Goal: Transaction & Acquisition: Book appointment/travel/reservation

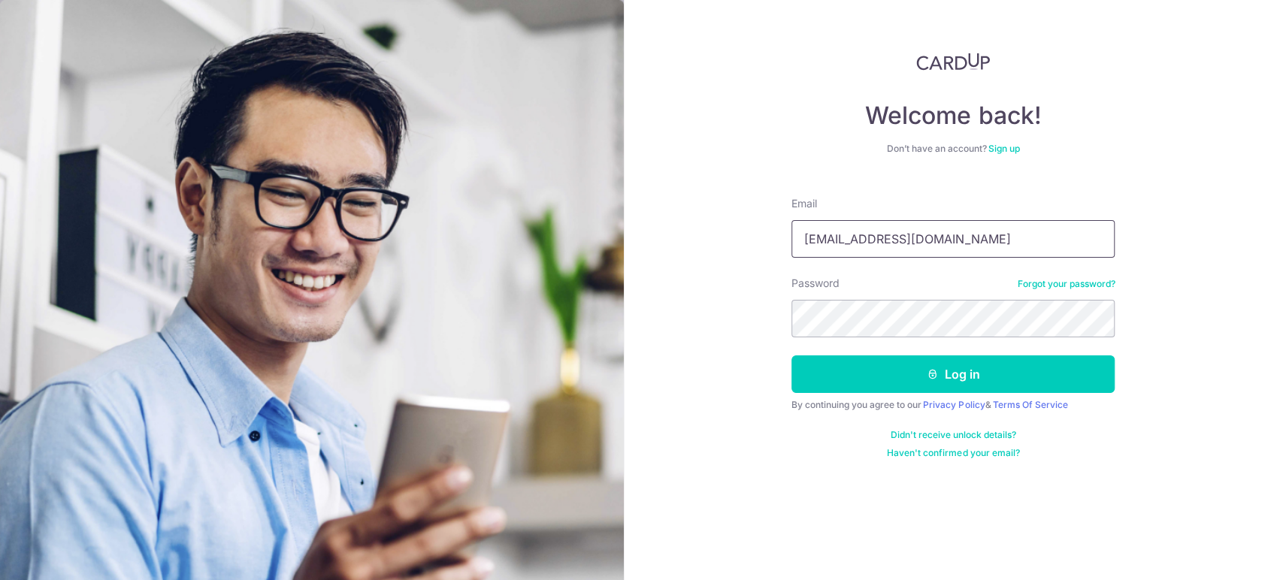
type input "[EMAIL_ADDRESS][DOMAIN_NAME]"
click at [792, 356] on button "Log in" at bounding box center [953, 375] width 323 height 38
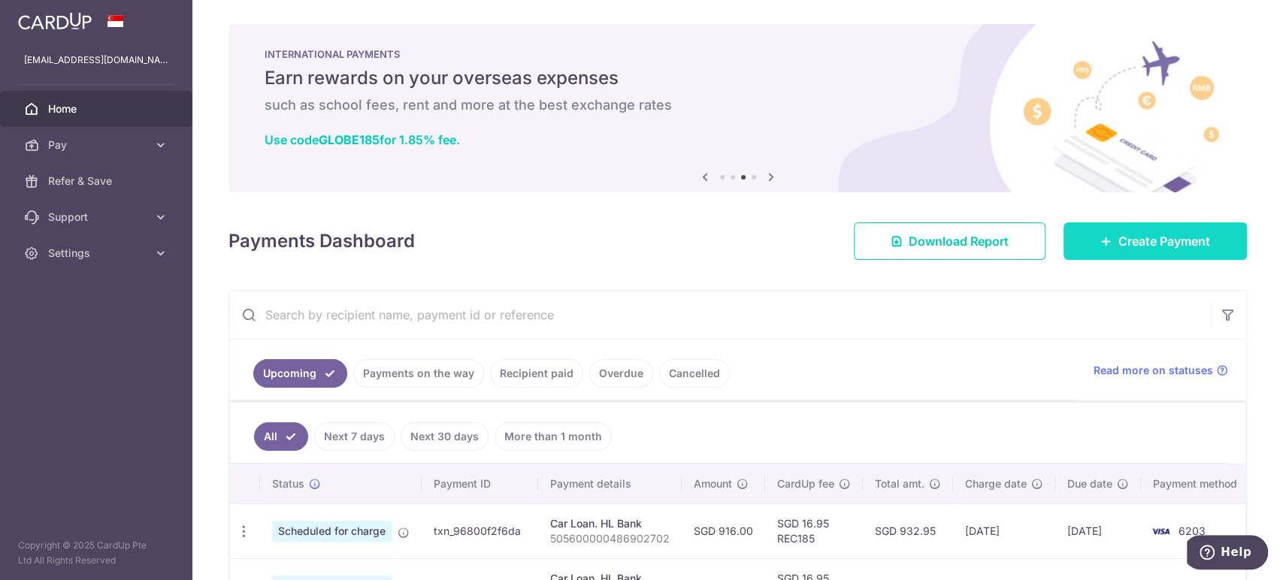
click at [1064, 239] on link "Create Payment" at bounding box center [1155, 241] width 183 height 38
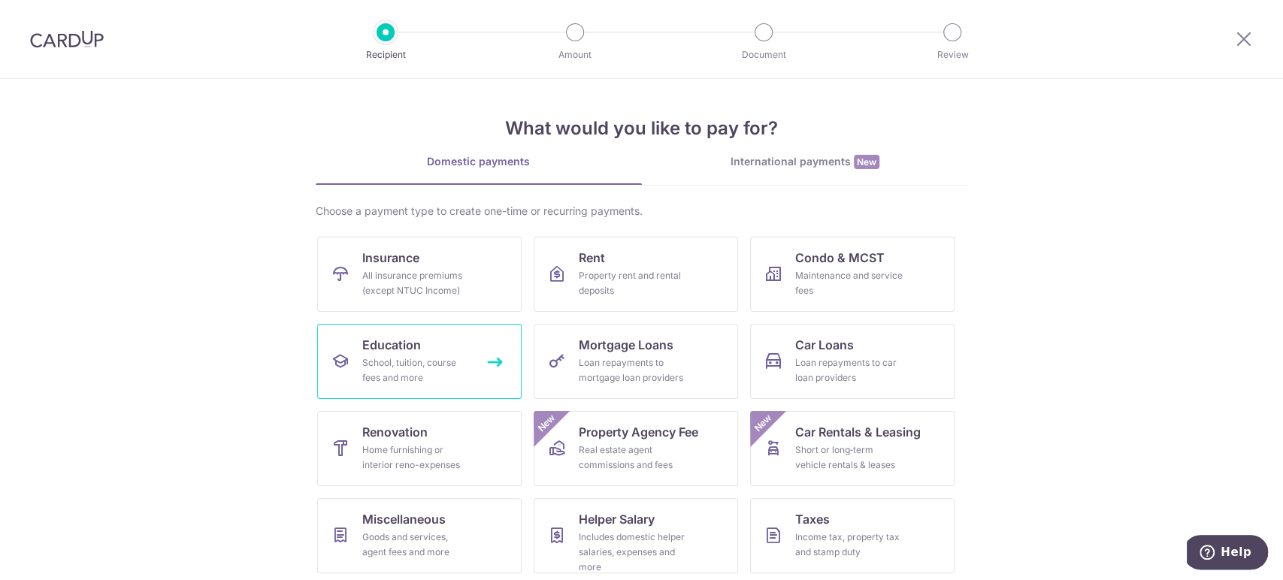
click at [372, 376] on div "School, tuition, course fees and more" at bounding box center [416, 371] width 108 height 30
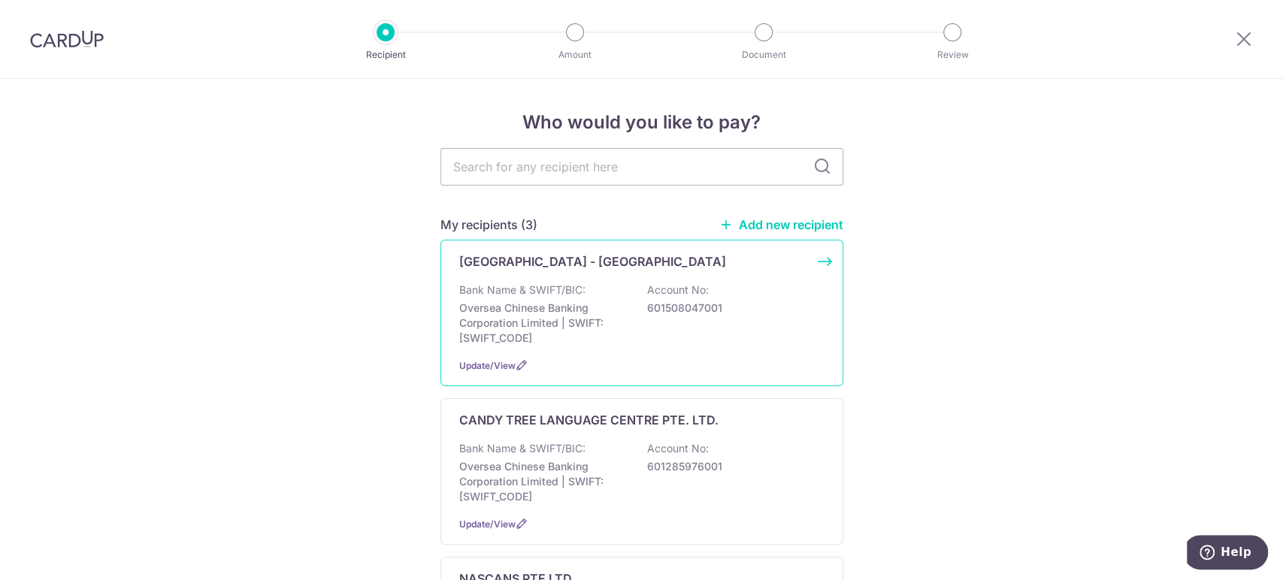
click at [543, 275] on div "BUKIT PANJANG - 258 BANGKIT ROAD LEARNING CENTRE Bank Name & SWIFT/BIC: Oversea…" at bounding box center [641, 313] width 403 height 147
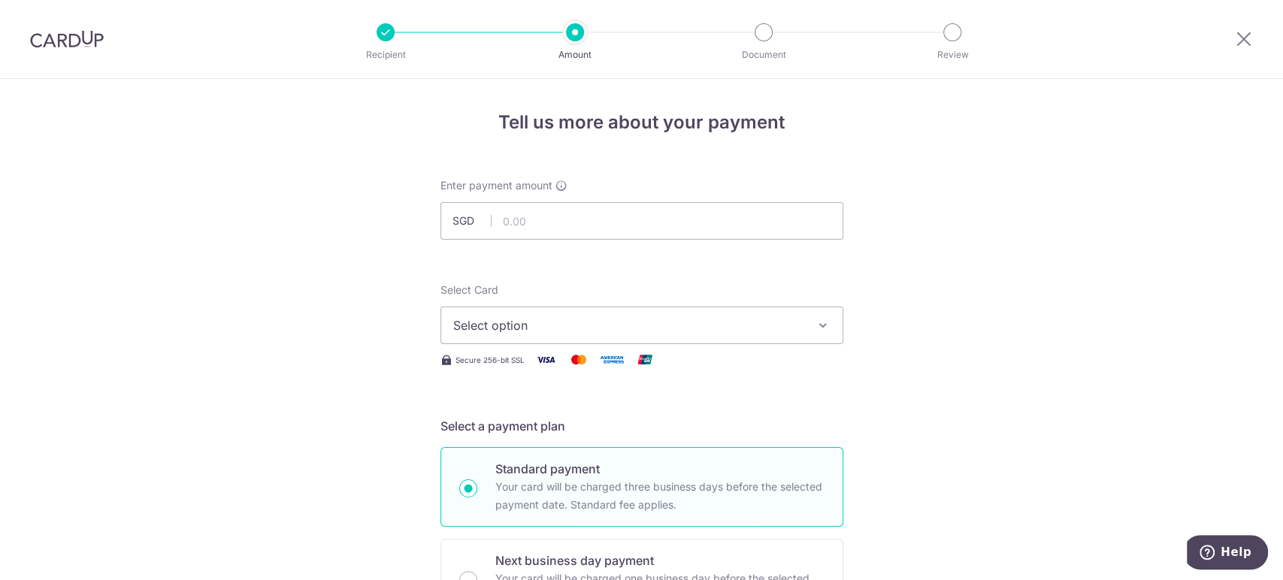
drag, startPoint x: 82, startPoint y: 46, endPoint x: 702, endPoint y: 77, distance: 620.9
click at [82, 46] on img at bounding box center [67, 39] width 74 height 18
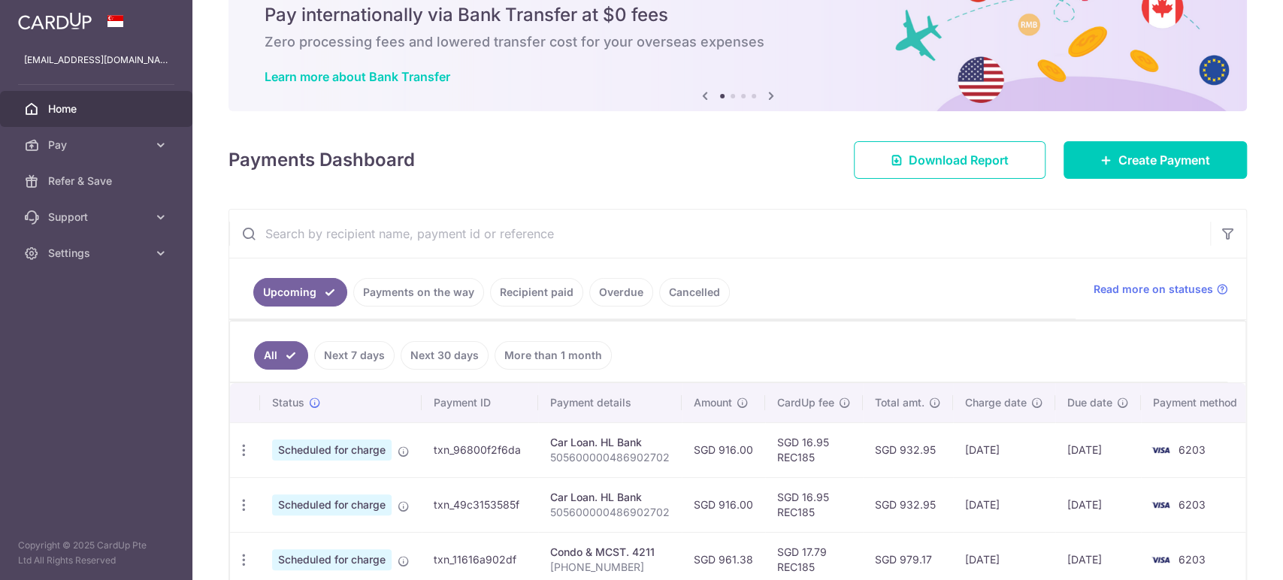
scroll to position [167, 0]
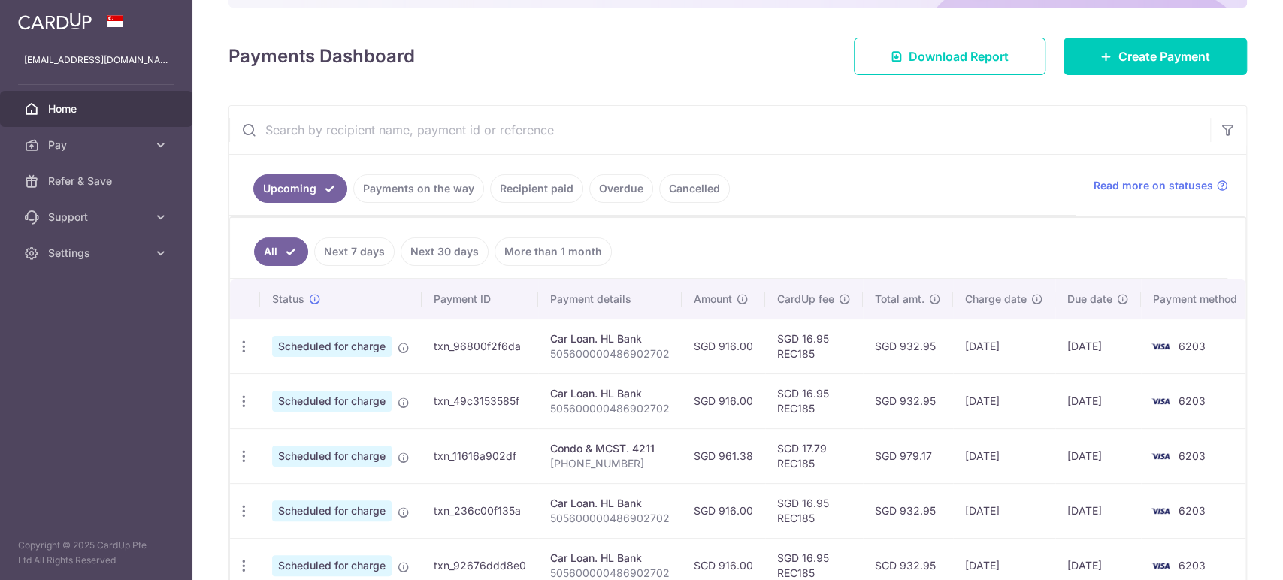
click at [524, 192] on link "Recipient paid" at bounding box center [536, 188] width 93 height 29
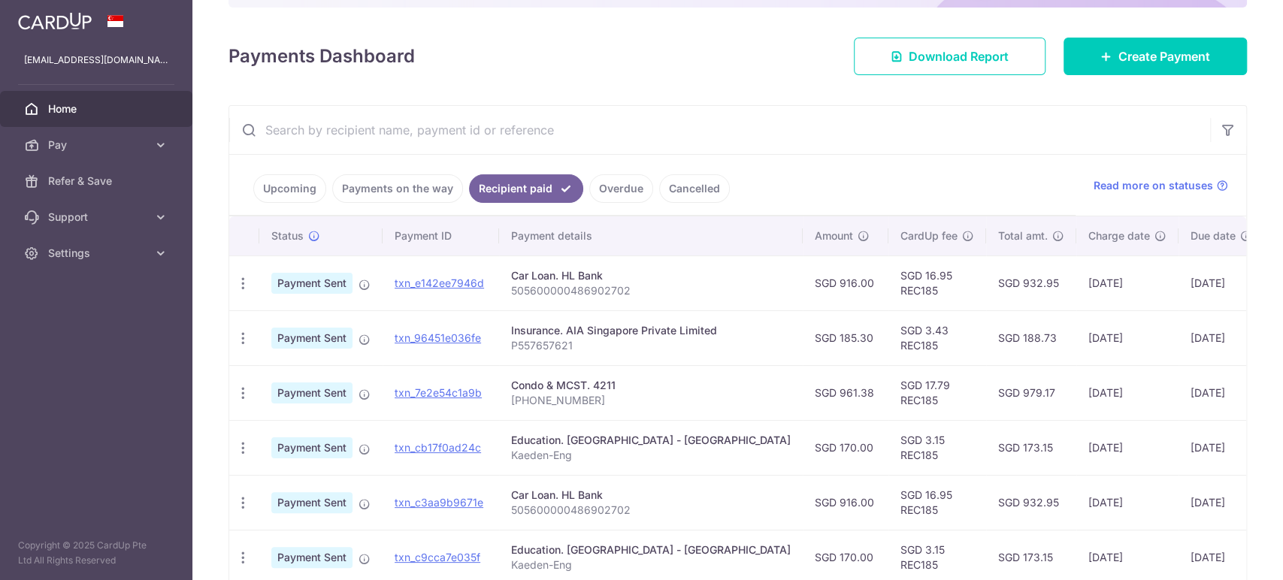
click at [65, 105] on span "Home" at bounding box center [97, 108] width 99 height 15
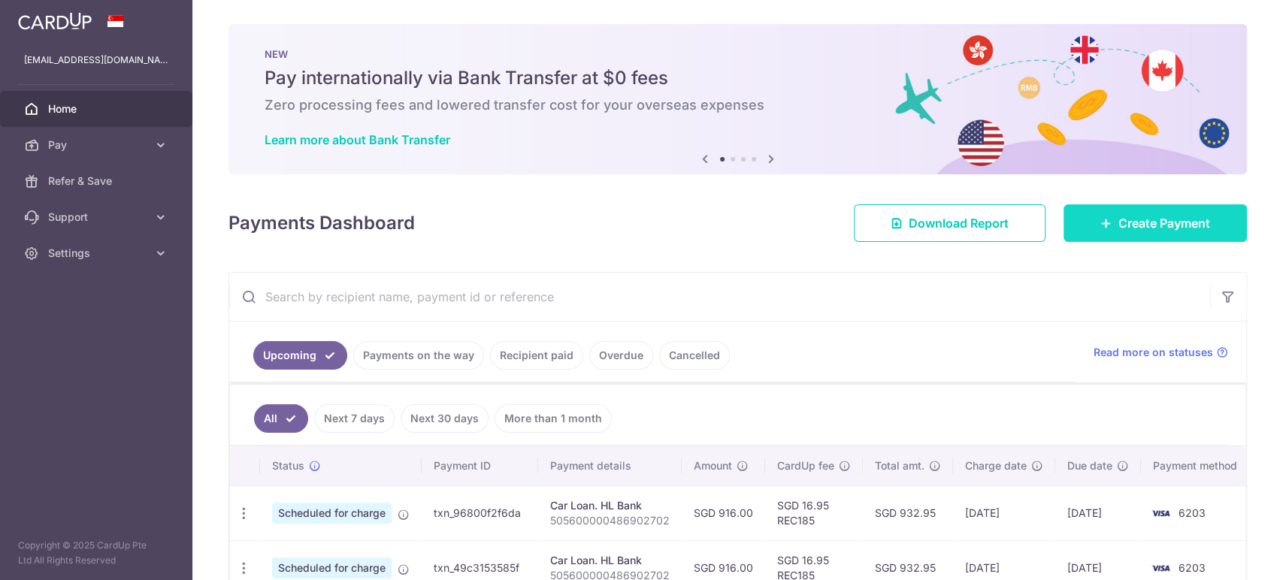
drag, startPoint x: 0, startPoint y: 0, endPoint x: 1098, endPoint y: 219, distance: 1119.9
click at [1100, 220] on icon at bounding box center [1106, 223] width 12 height 12
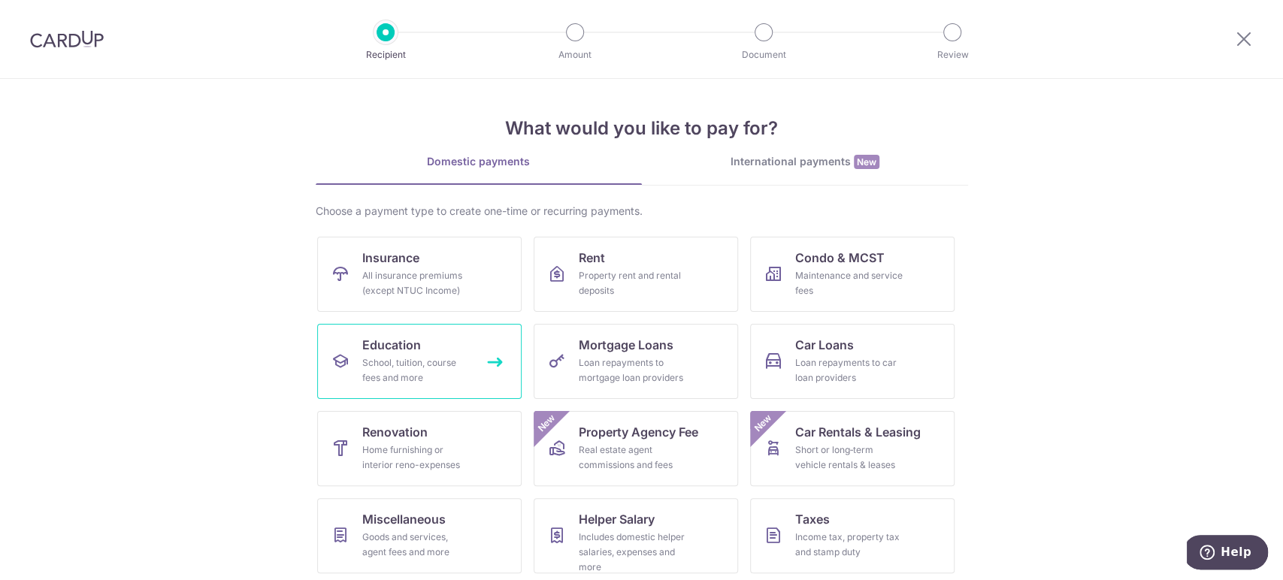
click at [379, 351] on span "Education" at bounding box center [391, 345] width 59 height 18
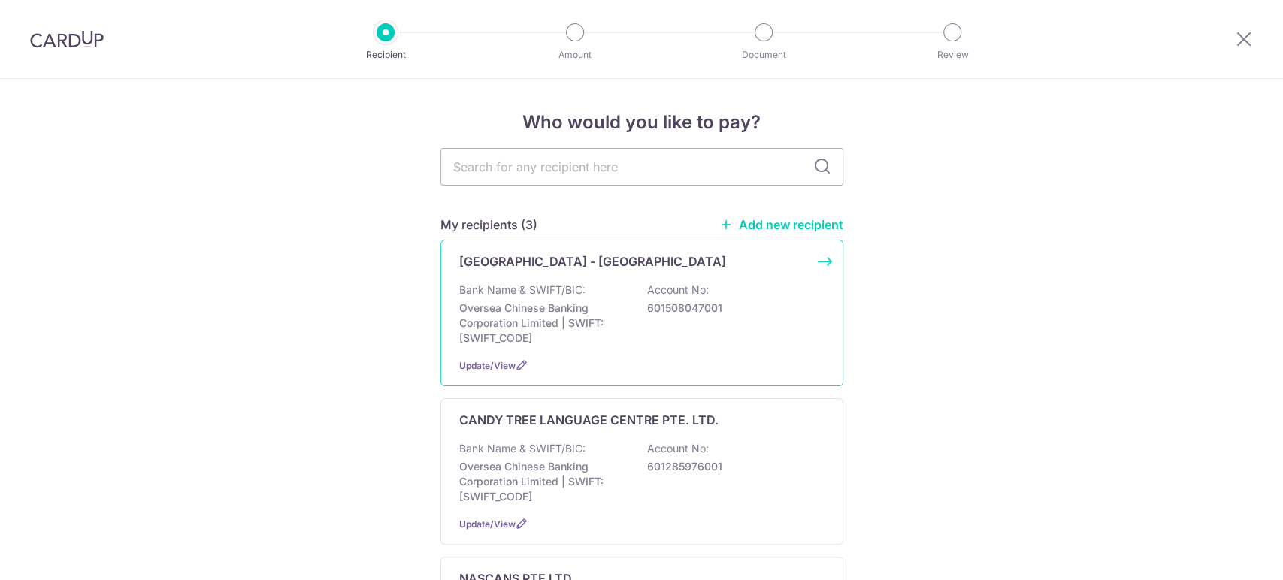
click at [542, 344] on p "Oversea Chinese Banking Corporation Limited | SWIFT: OCBCSGSGXXX" at bounding box center [543, 323] width 168 height 45
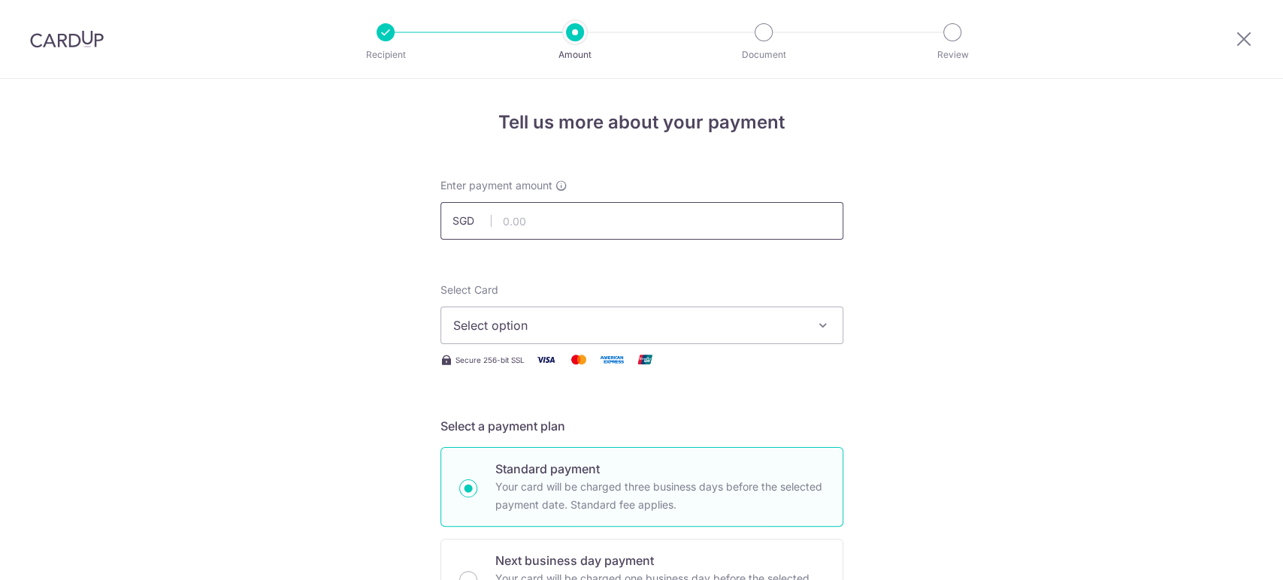
click at [512, 232] on input "text" at bounding box center [641, 221] width 403 height 38
type input "2"
type input "340.00"
click at [487, 329] on span "Select option" at bounding box center [628, 325] width 350 height 18
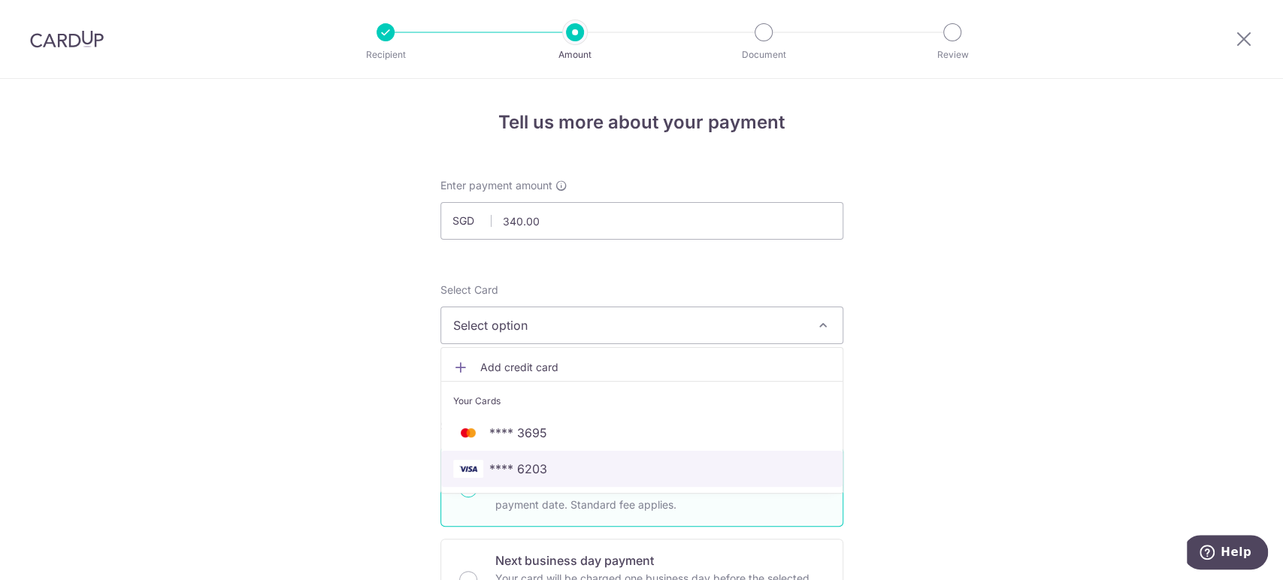
click at [507, 468] on span "**** 6203" at bounding box center [518, 469] width 58 height 18
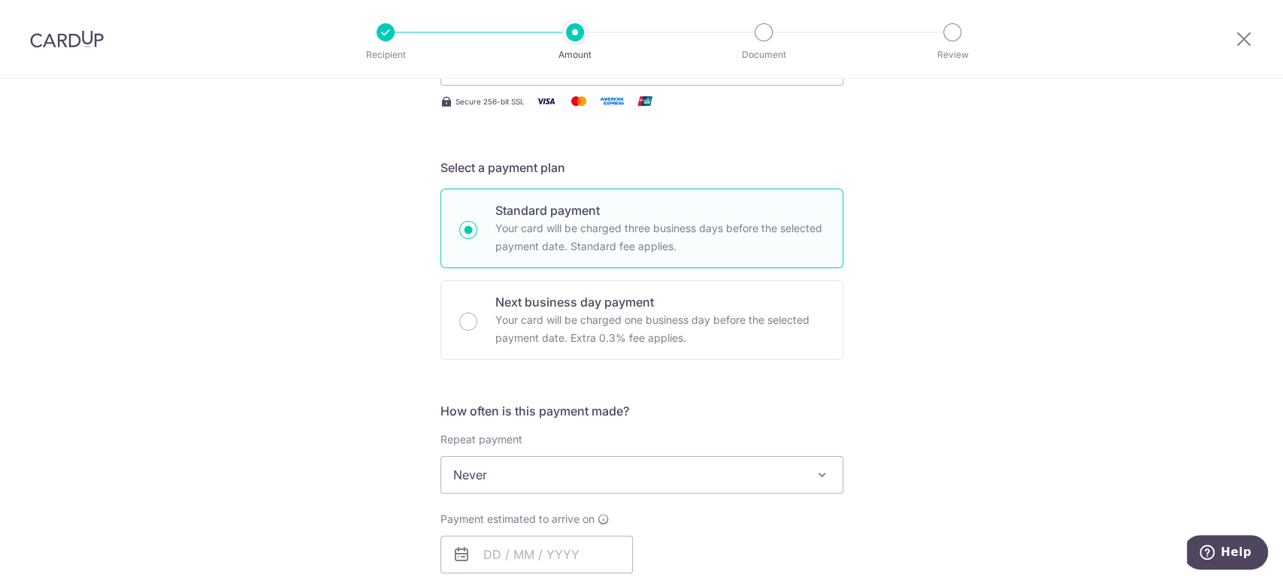
scroll to position [334, 0]
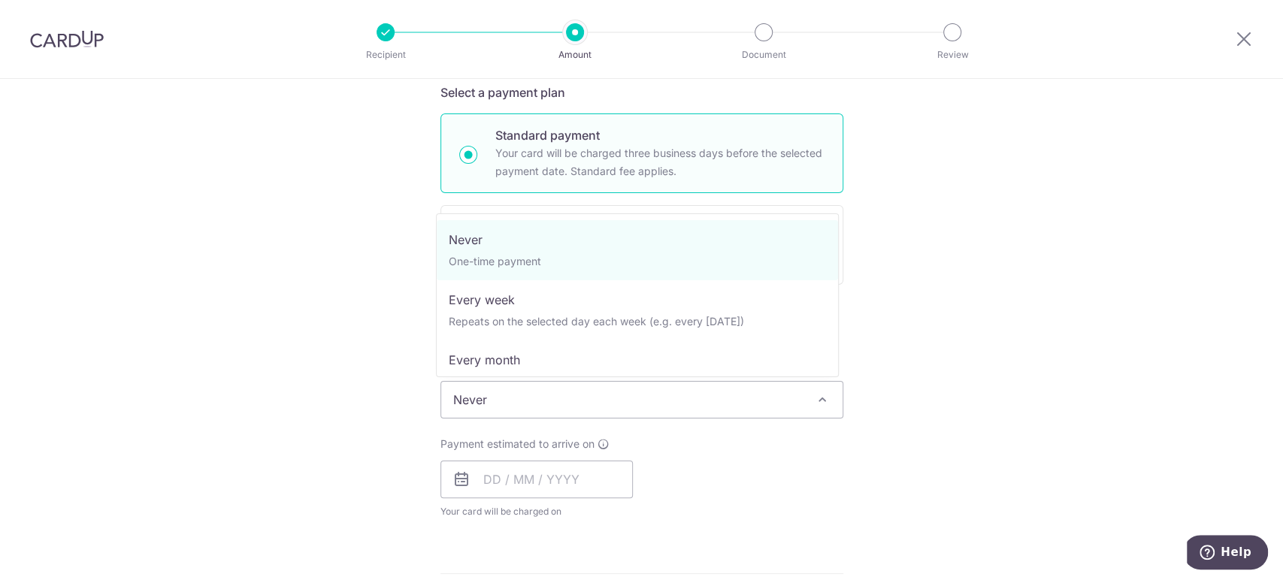
click at [525, 404] on span "Never" at bounding box center [641, 400] width 401 height 36
select select "3"
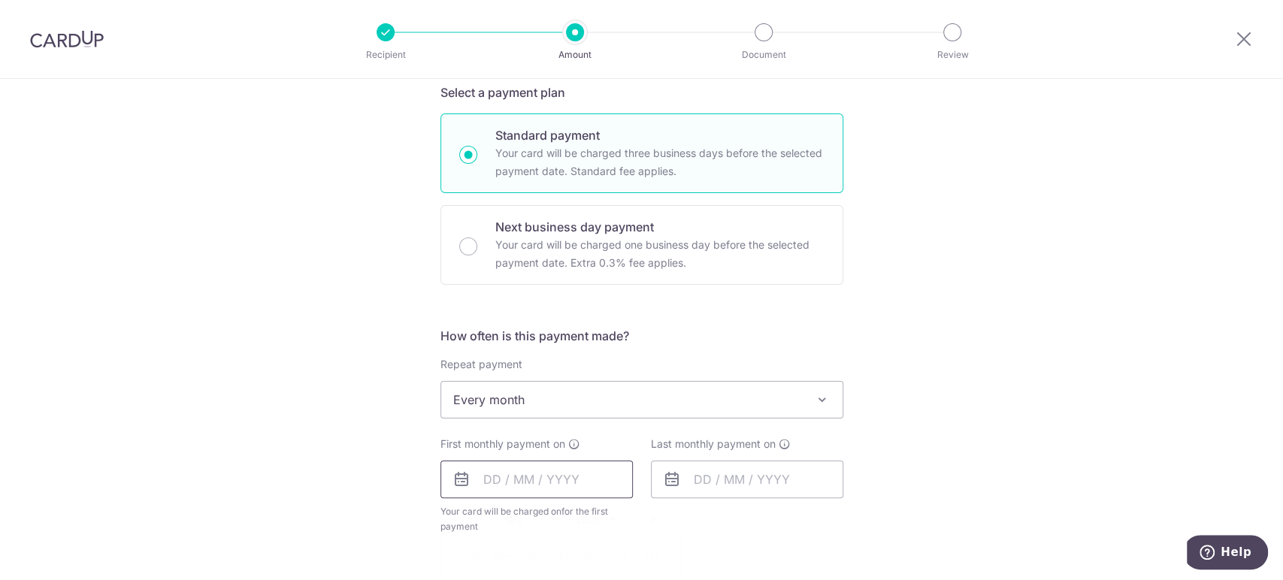
click at [548, 476] on input "text" at bounding box center [536, 480] width 192 height 38
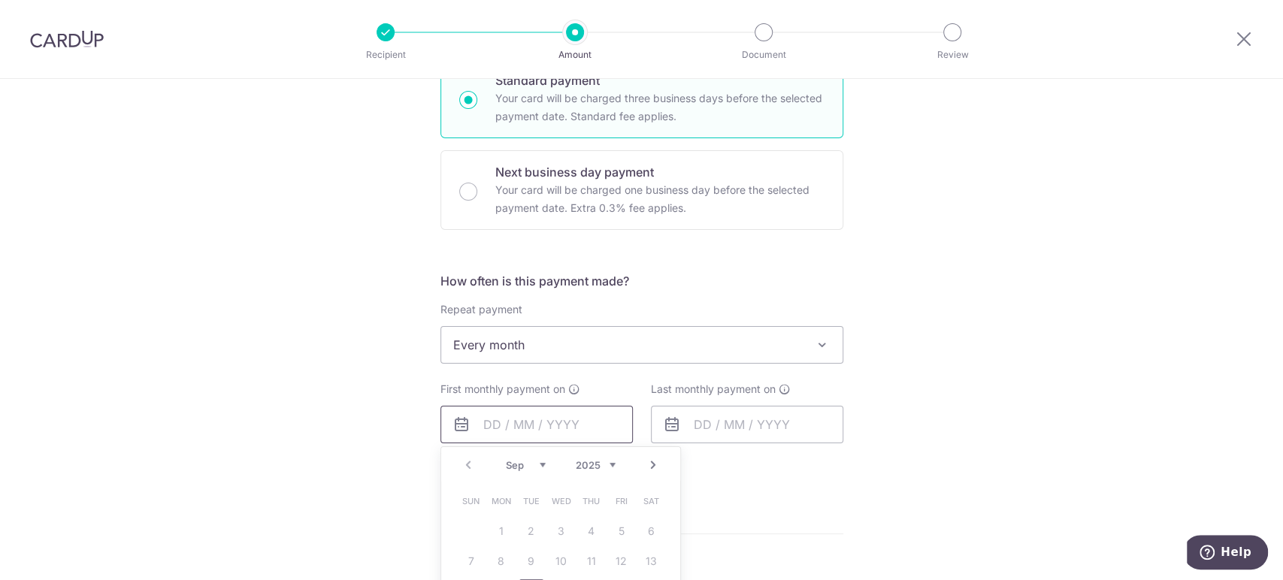
scroll to position [501, 0]
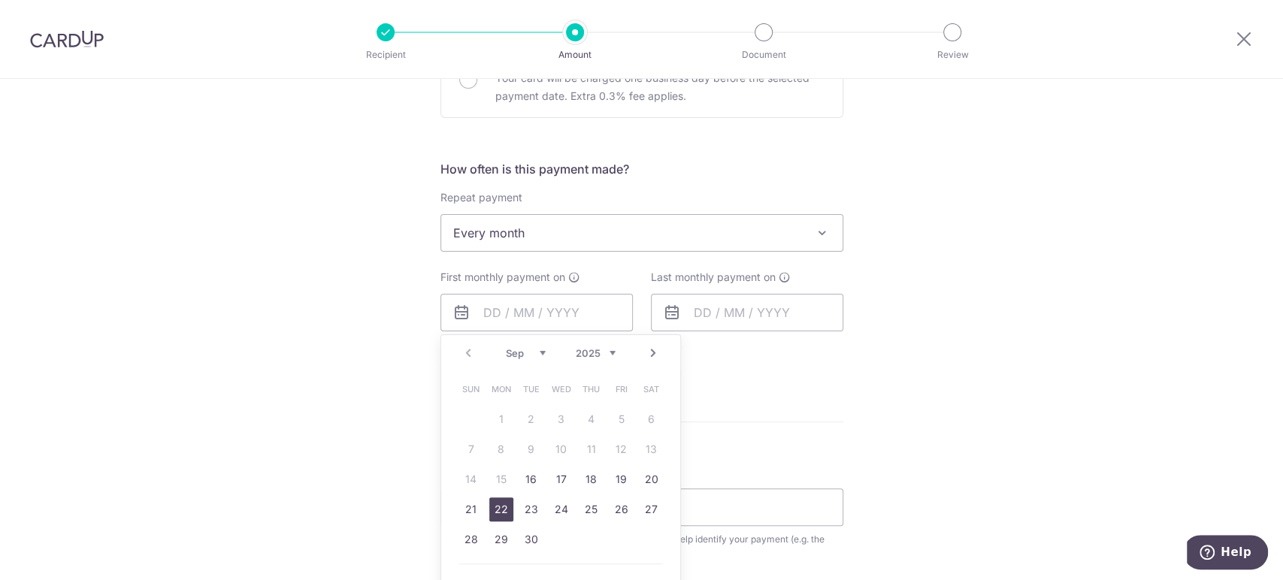
click at [495, 510] on link "22" at bounding box center [501, 510] width 24 height 24
type input "22/09/2025"
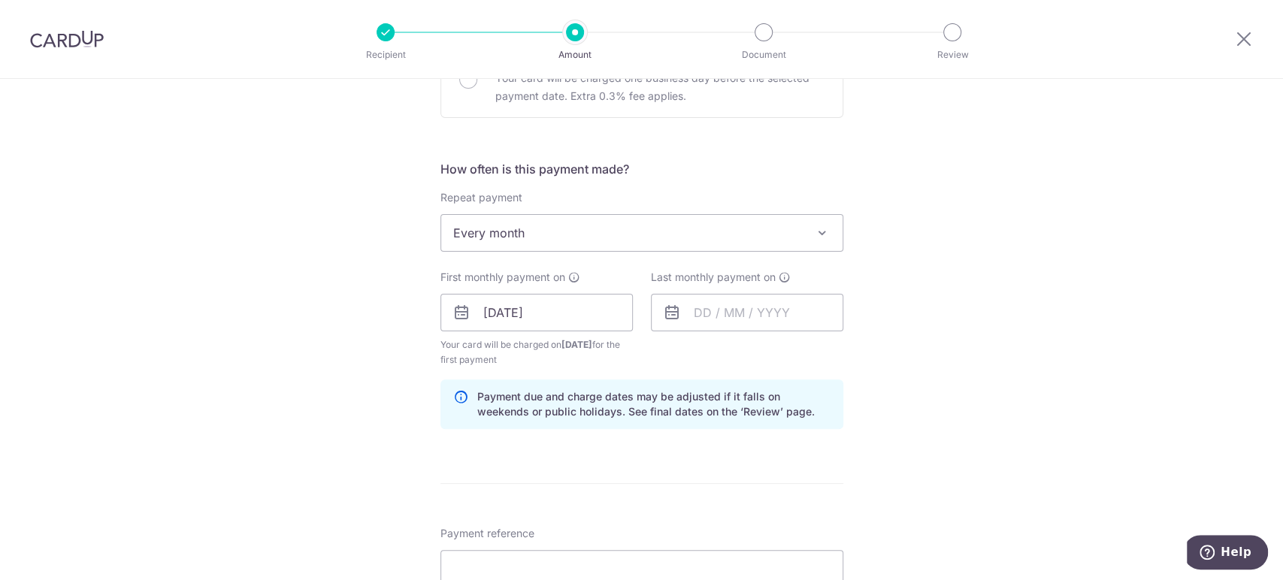
click at [1021, 338] on div "Tell us more about your payment Enter payment amount SGD 340.00 340.00 Select C…" at bounding box center [641, 296] width 1283 height 1436
click at [763, 307] on input "text" at bounding box center [747, 313] width 192 height 38
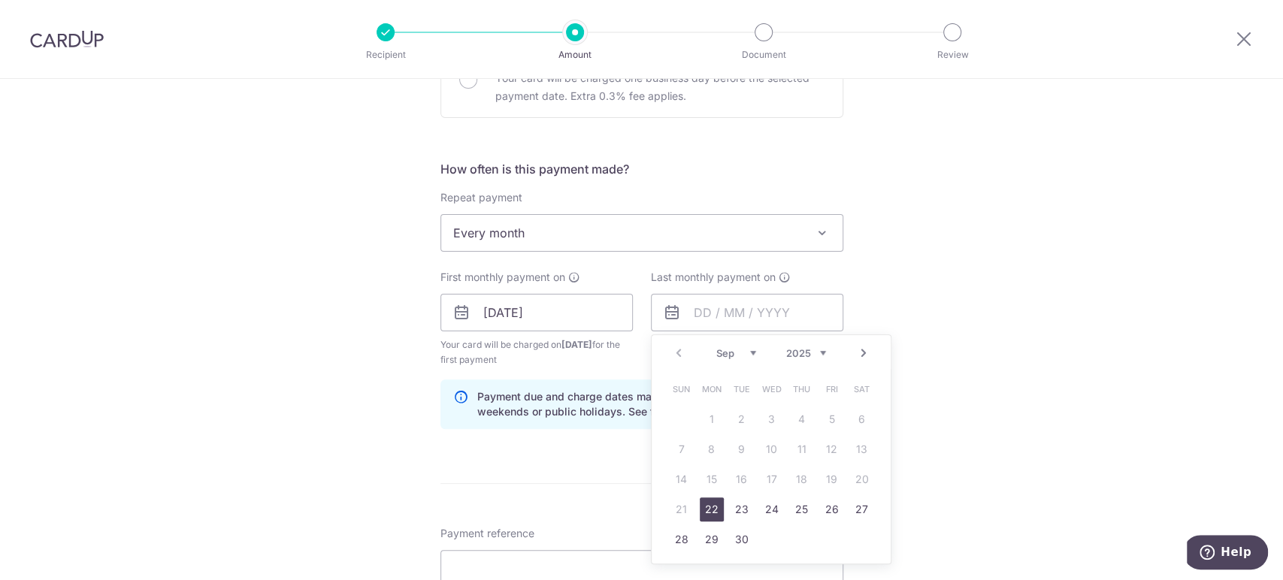
click at [858, 351] on link "Next" at bounding box center [864, 353] width 18 height 18
click at [857, 351] on link "Next" at bounding box center [864, 353] width 18 height 18
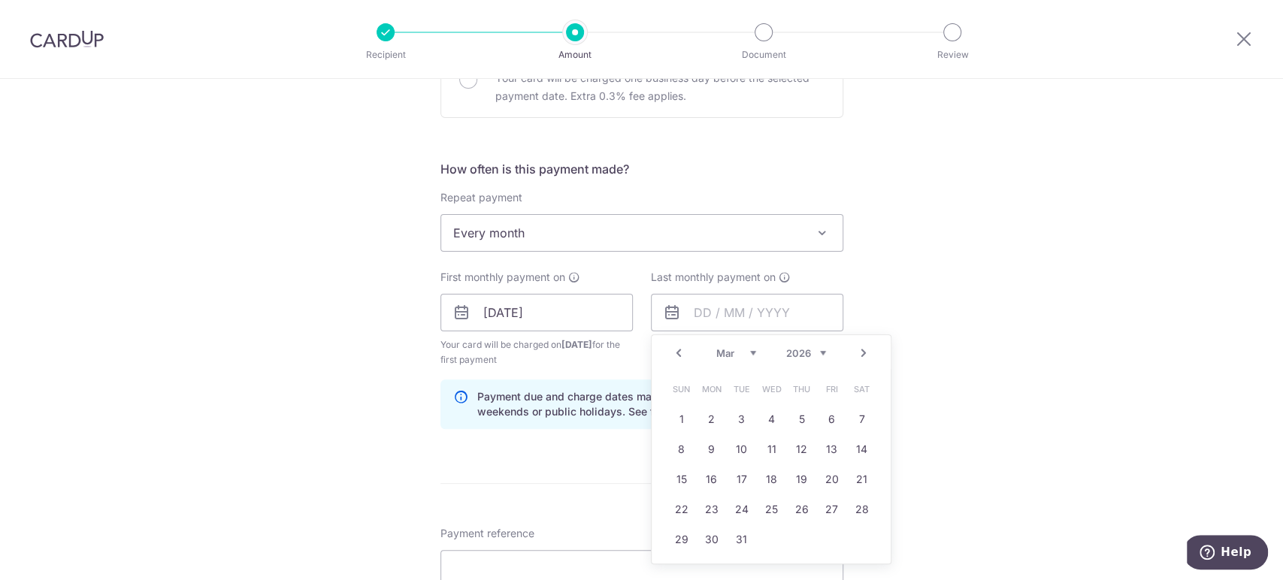
click at [857, 351] on link "Next" at bounding box center [864, 353] width 18 height 18
click at [670, 356] on link "Prev" at bounding box center [679, 353] width 18 height 18
click at [837, 511] on link "22" at bounding box center [832, 510] width 24 height 24
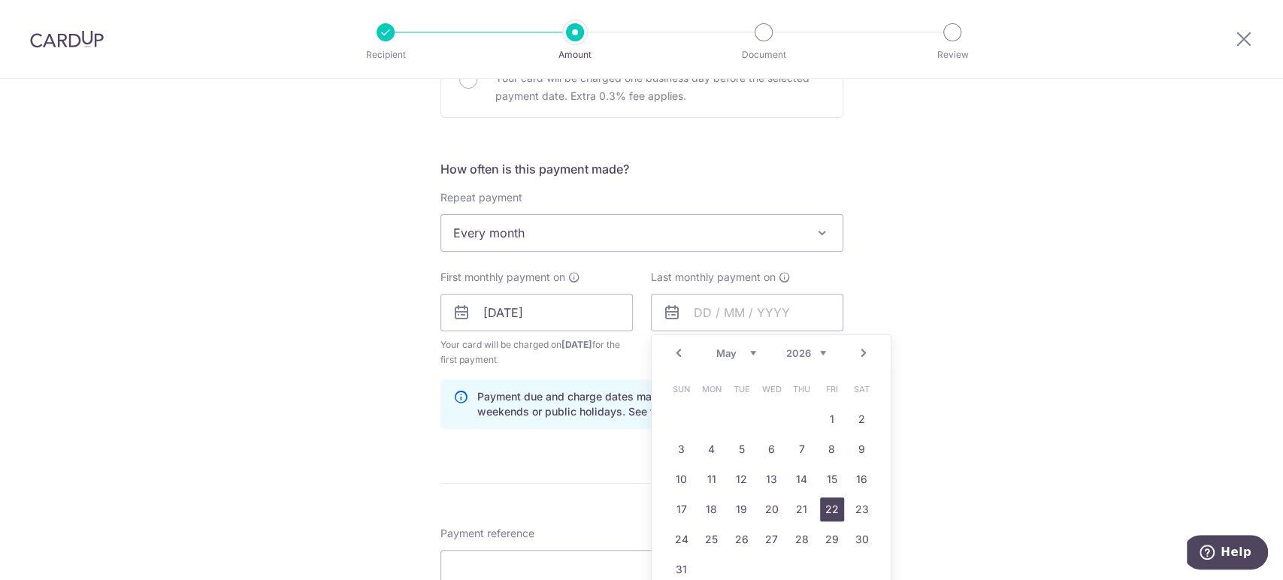
type input "22/05/2026"
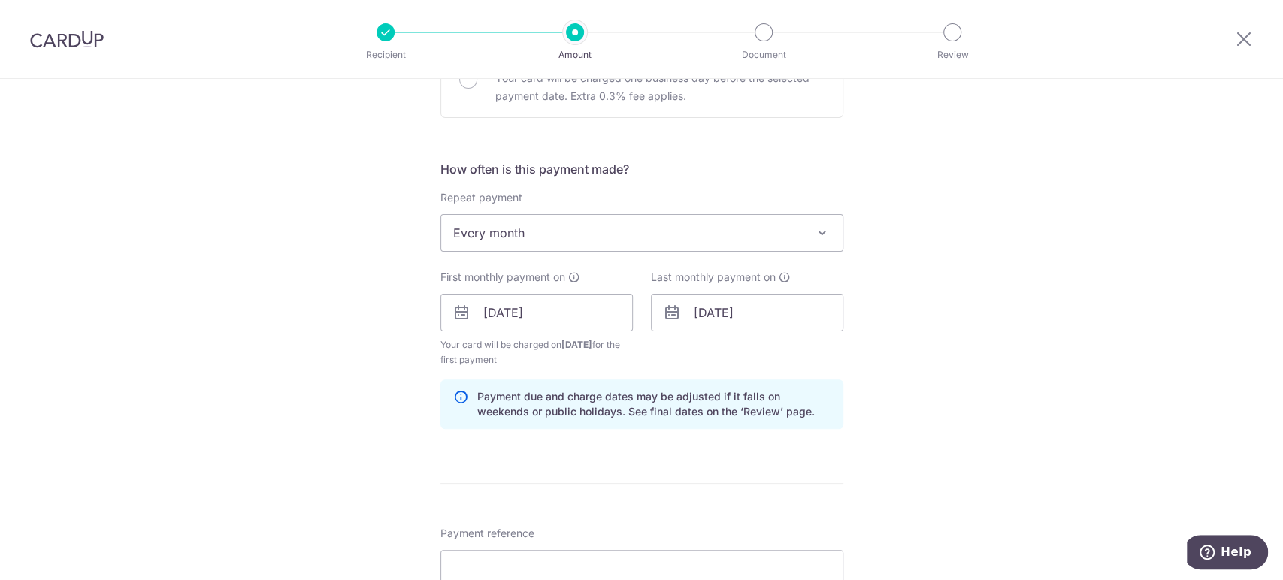
click at [880, 371] on div "Tell us more about your payment Enter payment amount SGD 340.00 340.00 Select C…" at bounding box center [641, 296] width 1283 height 1436
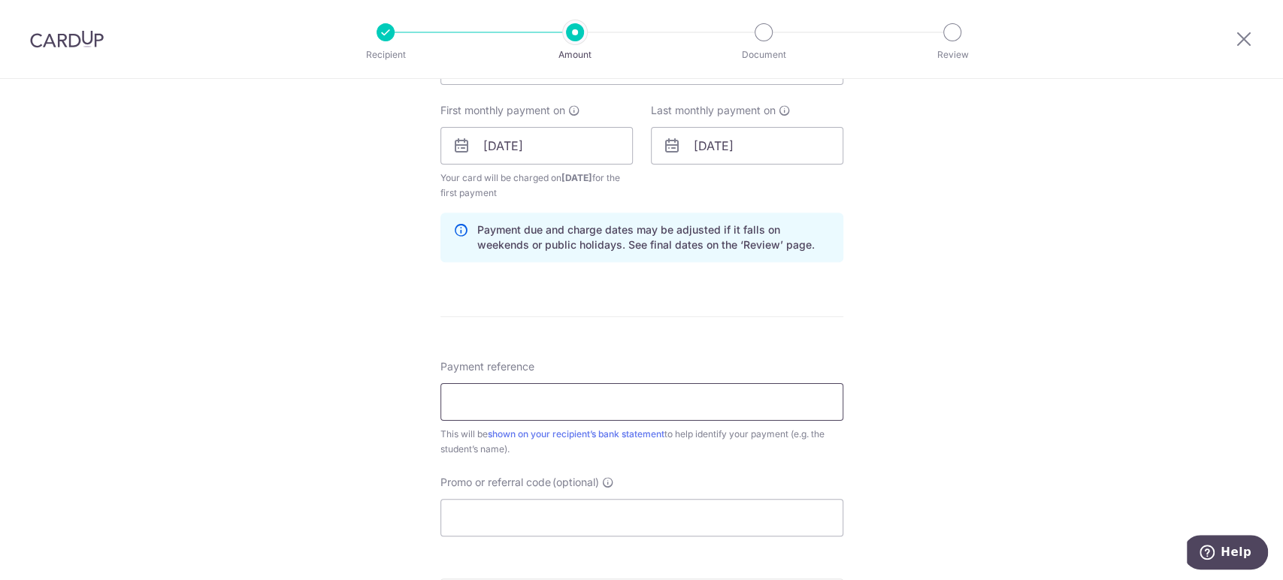
click at [583, 406] on input "Payment reference" at bounding box center [641, 402] width 403 height 38
type input "Kaeden & Eden Eng"
click at [568, 523] on input "Promo or referral code (optional)" at bounding box center [641, 518] width 403 height 38
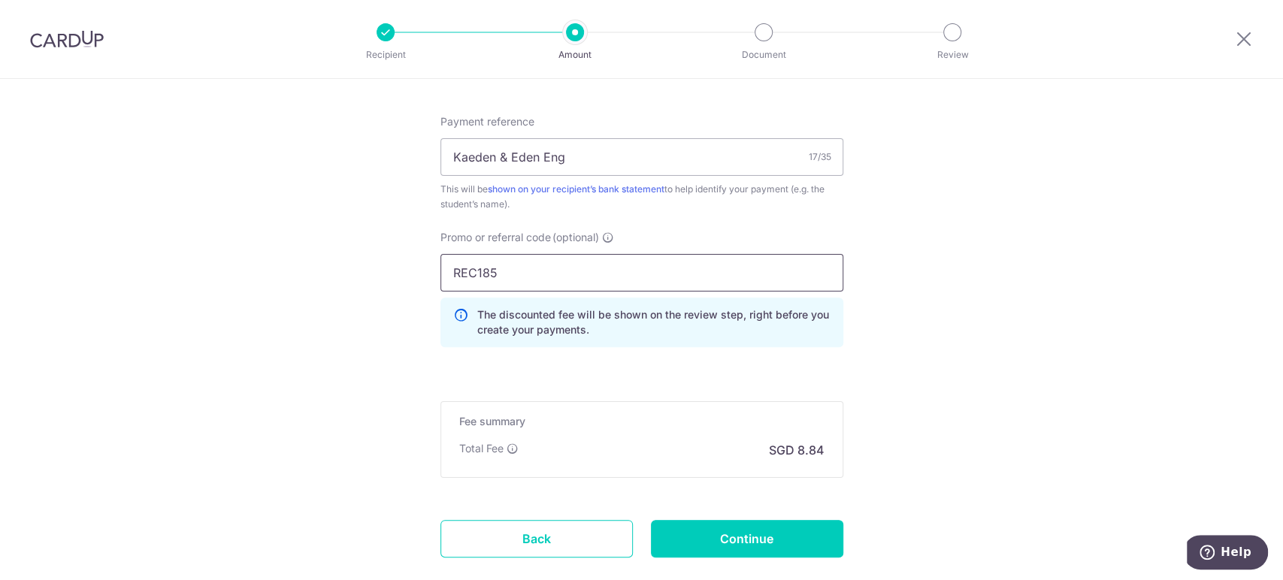
scroll to position [919, 0]
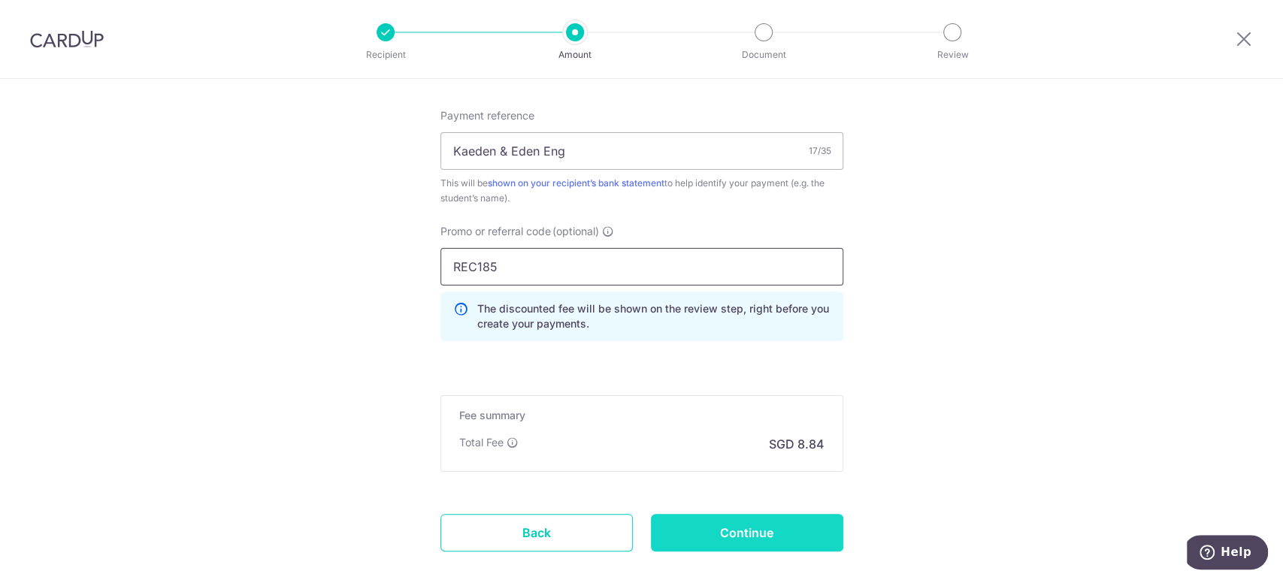
type input "REC185"
click at [747, 542] on input "Continue" at bounding box center [747, 533] width 192 height 38
type input "Create Schedule"
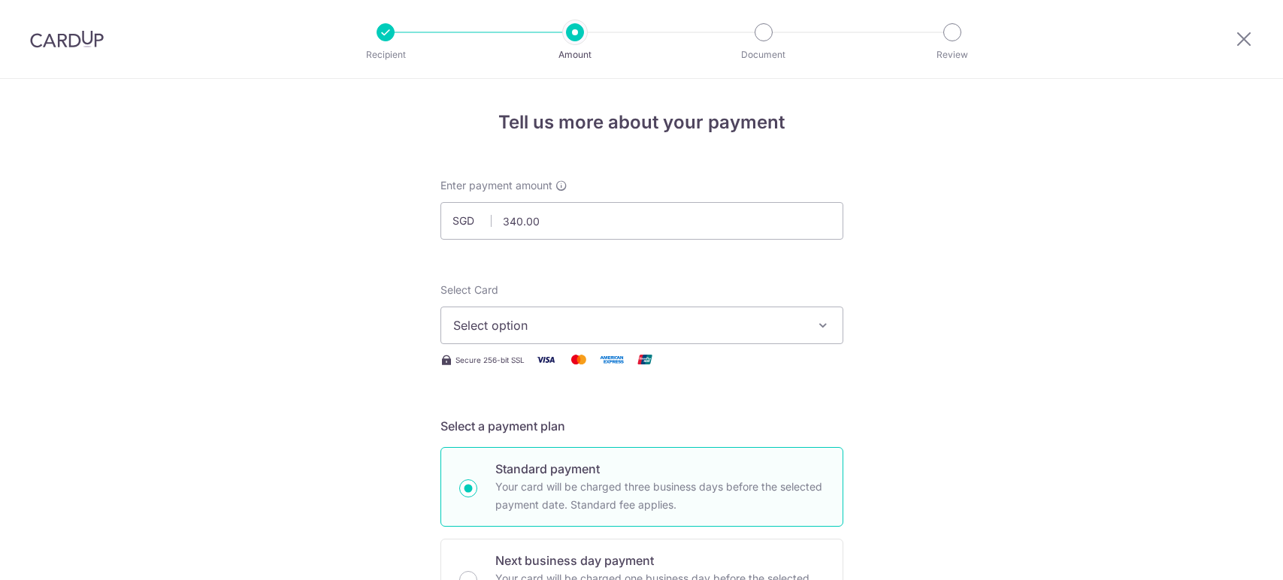
select select "3"
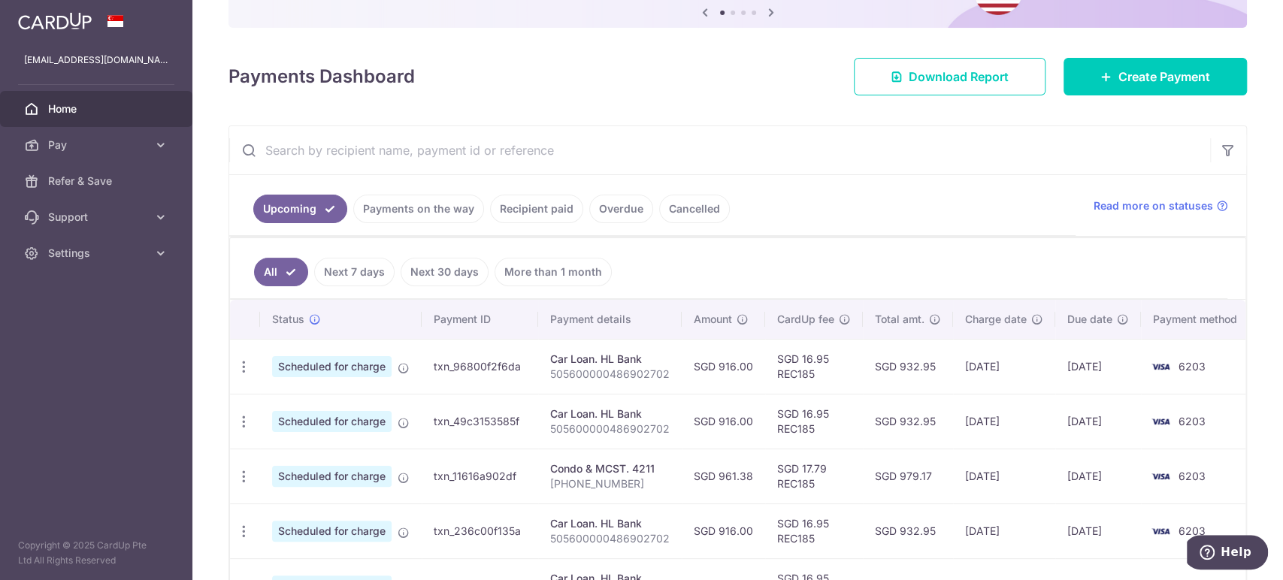
scroll to position [167, 0]
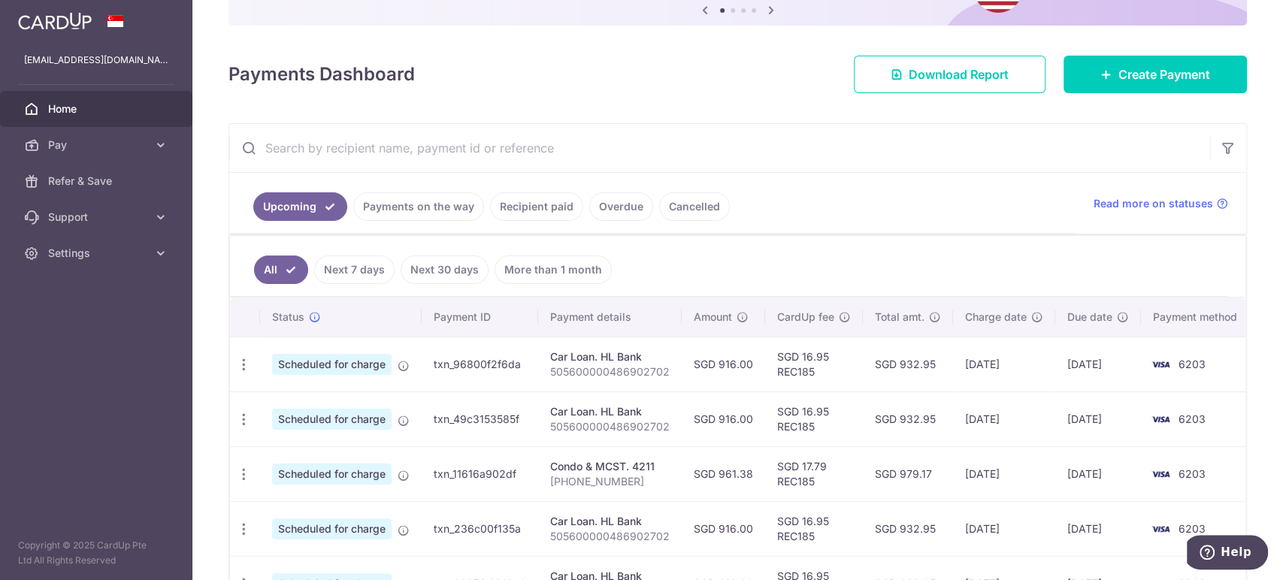
click at [518, 208] on link "Recipient paid" at bounding box center [536, 206] width 93 height 29
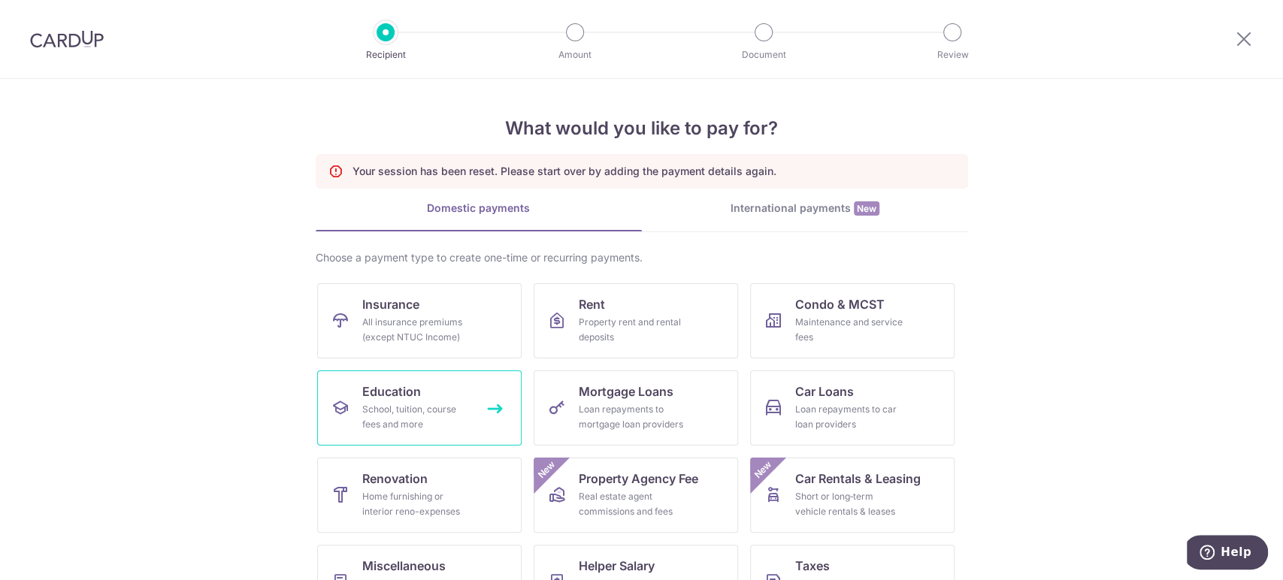
click at [415, 389] on span "Education" at bounding box center [391, 392] width 59 height 18
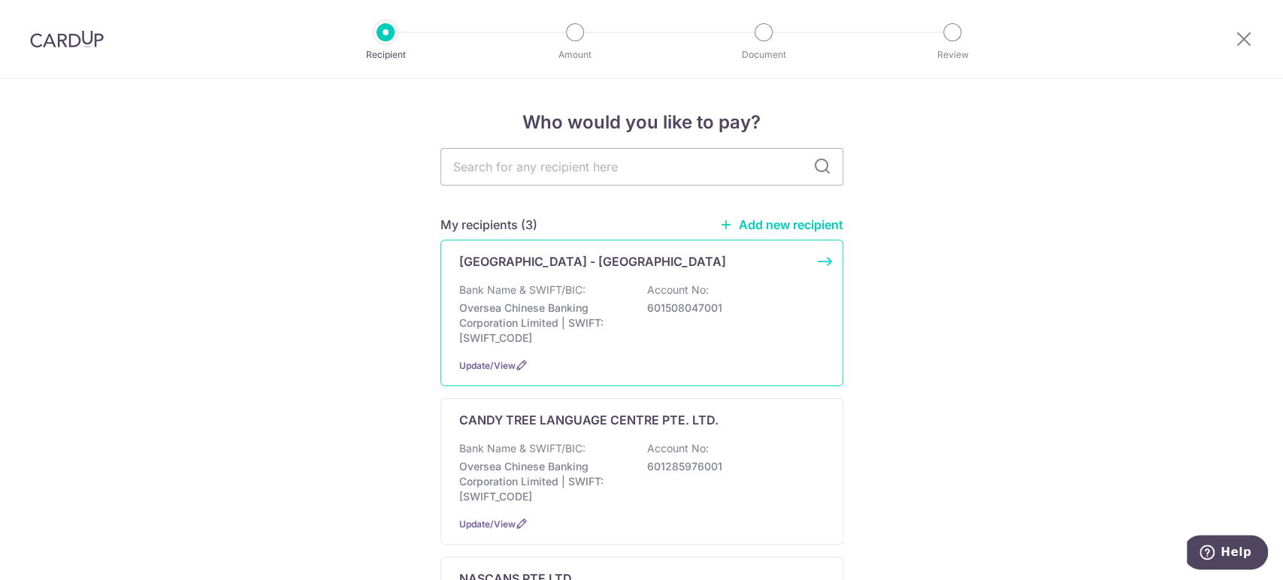
click at [577, 287] on p "Bank Name & SWIFT/BIC:" at bounding box center [522, 290] width 126 height 15
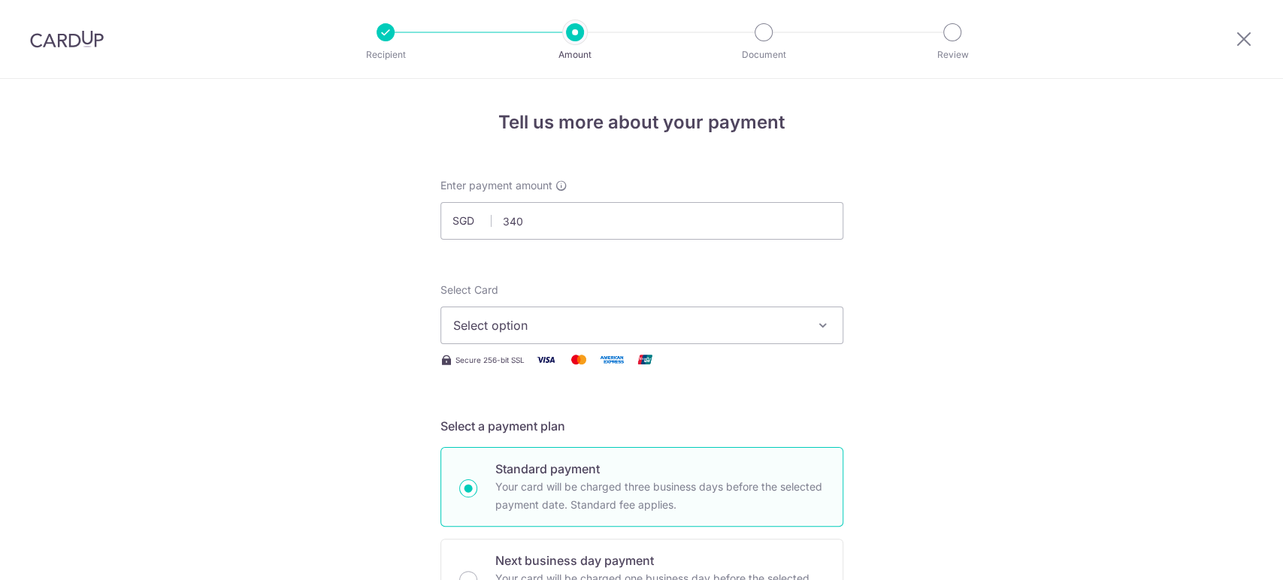
type input "340.00"
click at [519, 323] on span "Select option" at bounding box center [628, 325] width 350 height 18
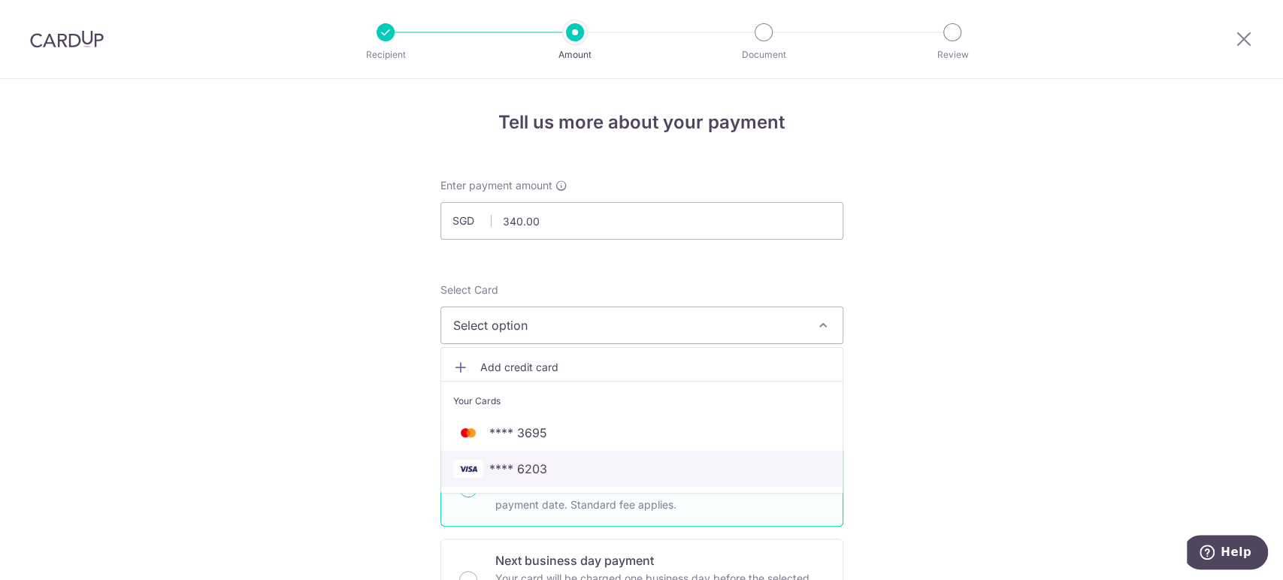
click at [527, 460] on span "**** 6203" at bounding box center [518, 469] width 58 height 18
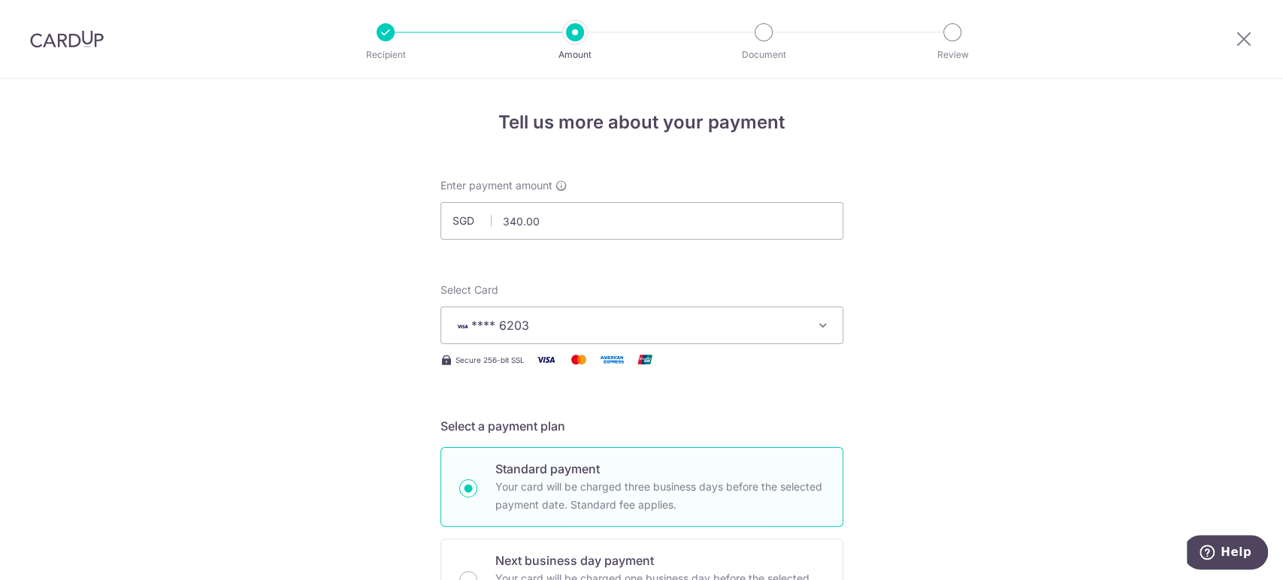
drag, startPoint x: 274, startPoint y: 409, endPoint x: 289, endPoint y: 398, distance: 19.0
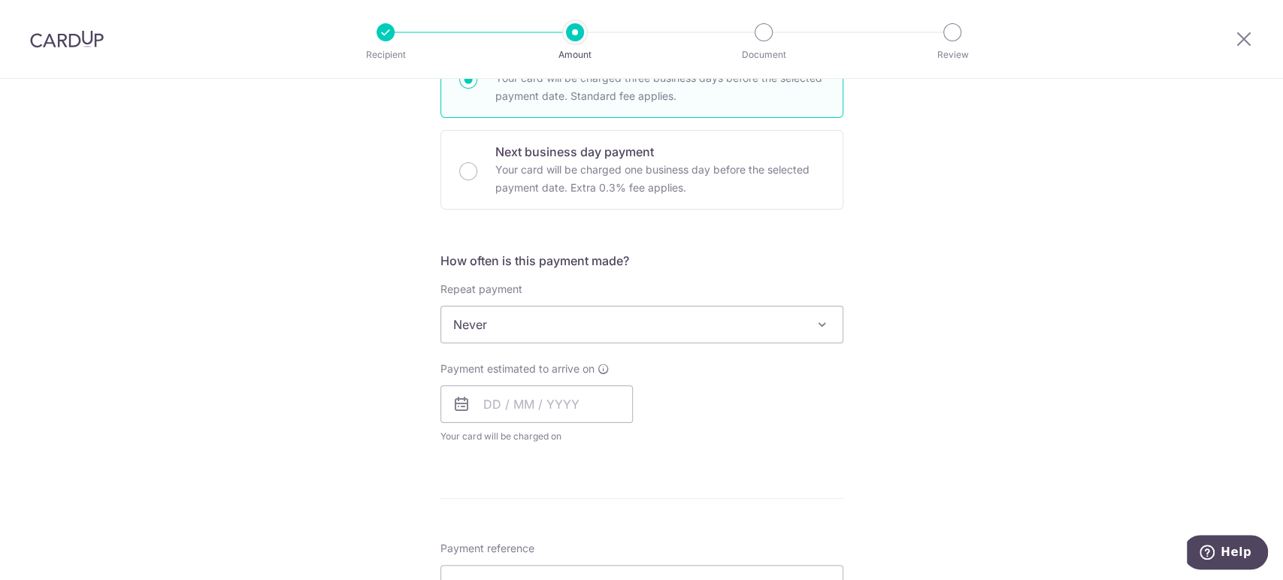
scroll to position [501, 0]
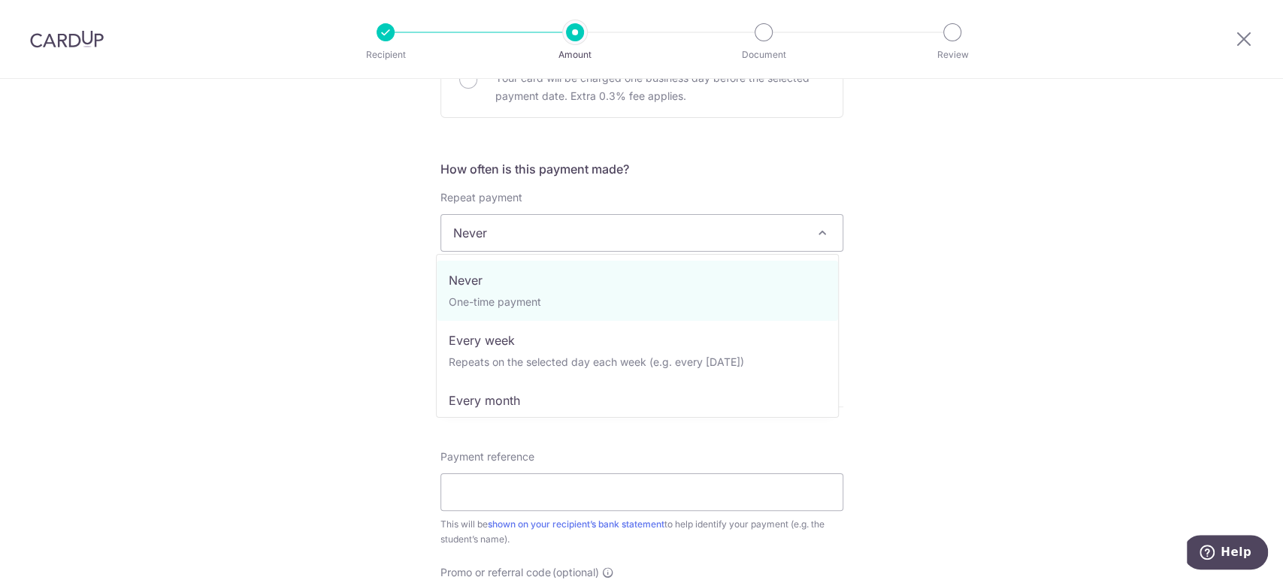
click at [506, 235] on span "Never" at bounding box center [641, 233] width 401 height 36
drag, startPoint x: 492, startPoint y: 399, endPoint x: 478, endPoint y: 389, distance: 16.7
select select "3"
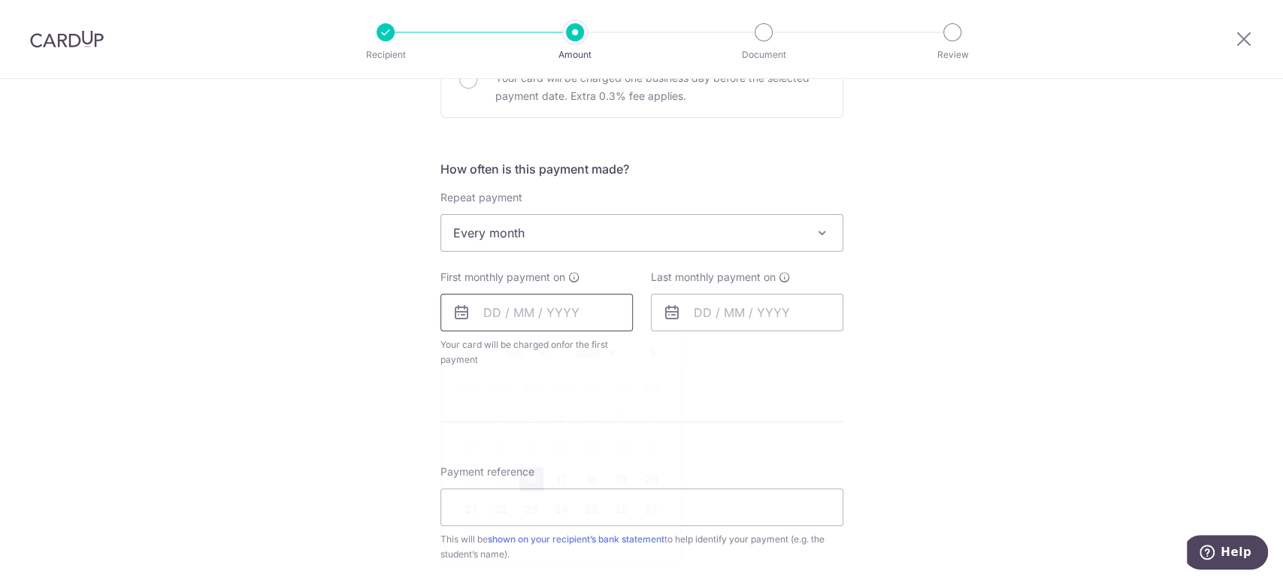
click at [507, 305] on input "text" at bounding box center [536, 313] width 192 height 38
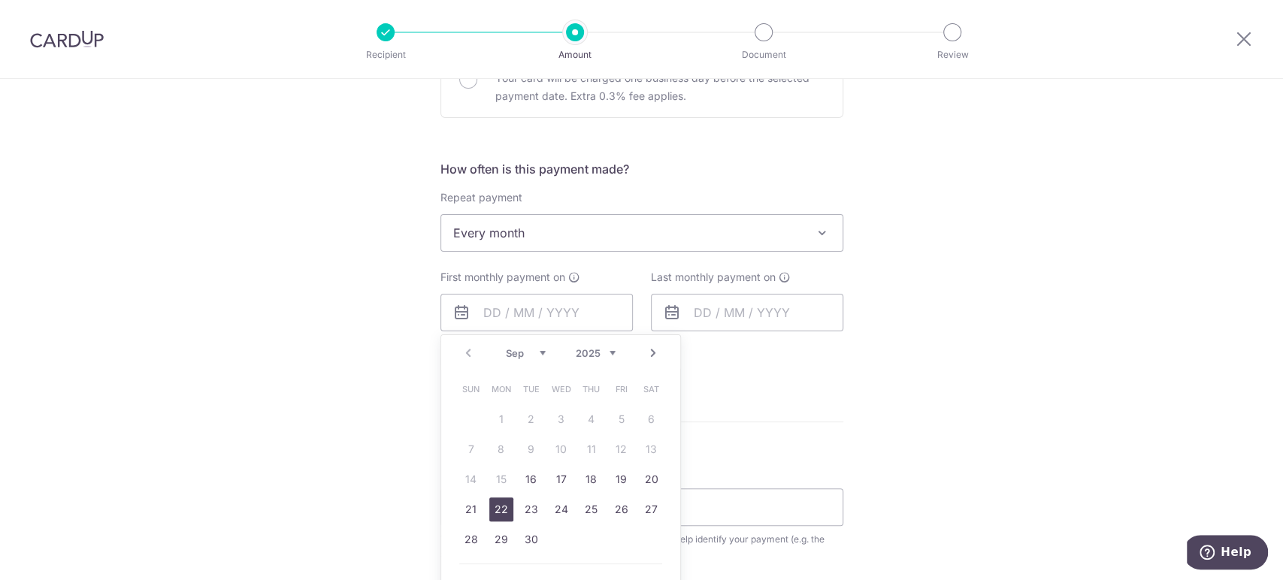
drag, startPoint x: 492, startPoint y: 511, endPoint x: 676, endPoint y: 330, distance: 258.3
click at [490, 510] on link "22" at bounding box center [501, 510] width 24 height 24
type input "22/09/2025"
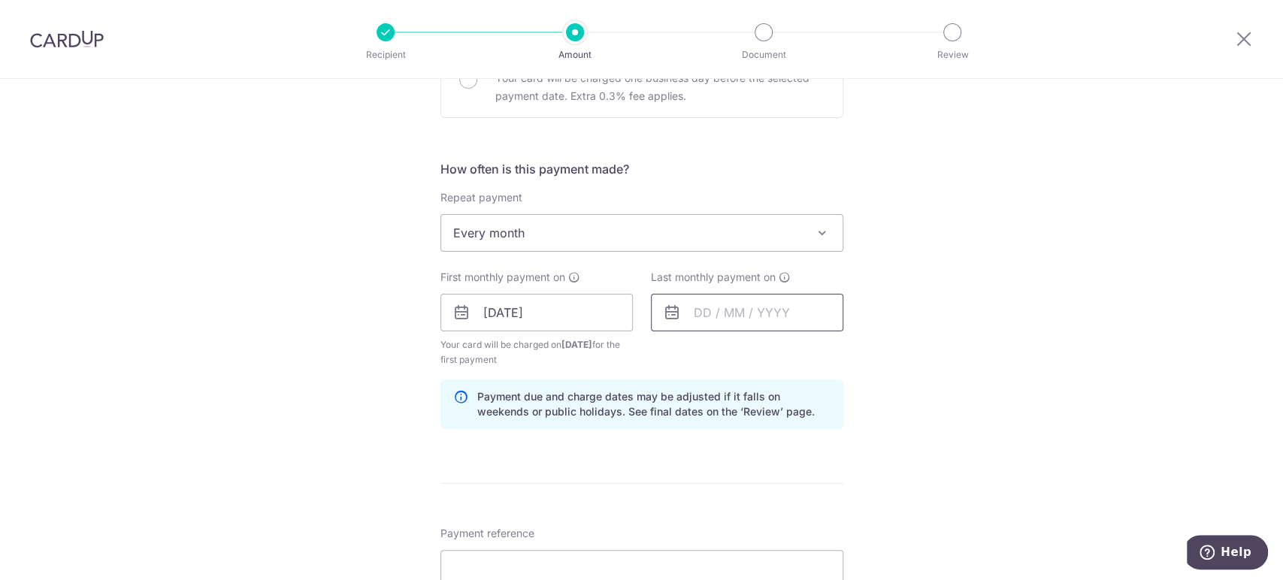
click at [678, 313] on input "text" at bounding box center [747, 313] width 192 height 38
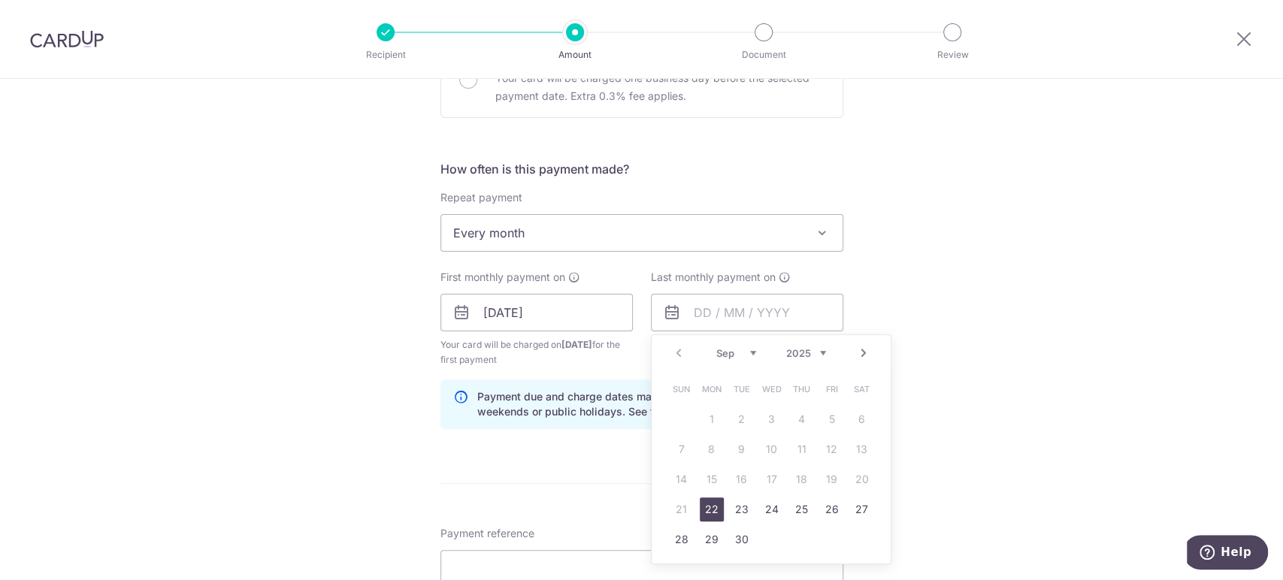
click at [855, 353] on link "Next" at bounding box center [864, 353] width 18 height 18
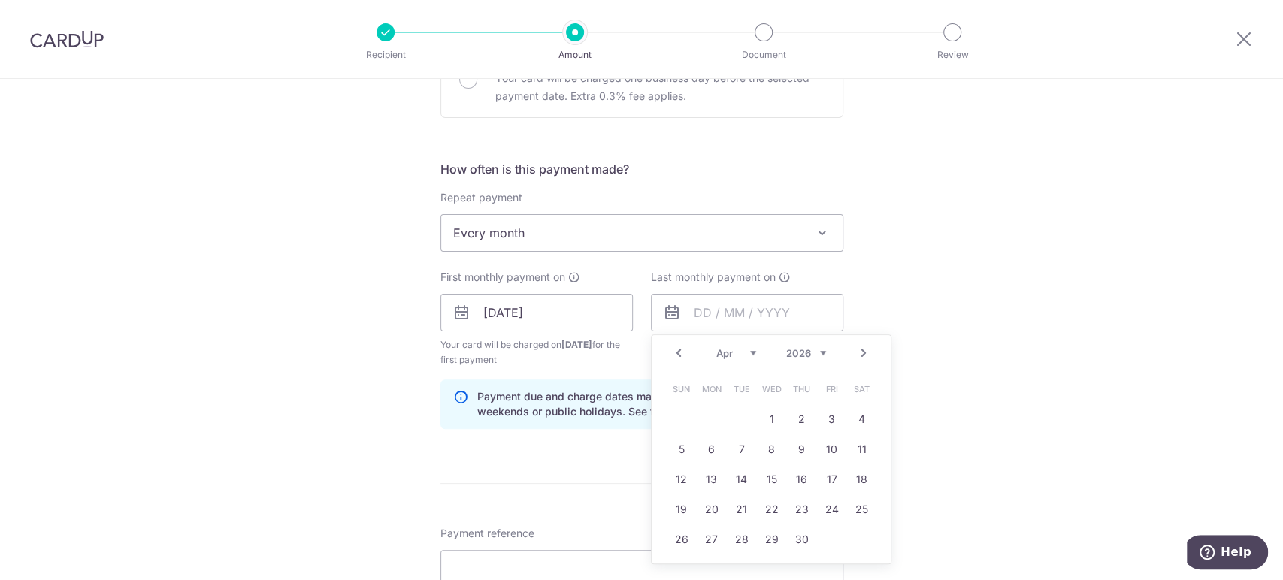
click at [855, 353] on link "Next" at bounding box center [864, 353] width 18 height 18
click at [677, 353] on link "Prev" at bounding box center [679, 353] width 18 height 18
click at [835, 510] on link "22" at bounding box center [832, 510] width 24 height 24
type input "22/05/2026"
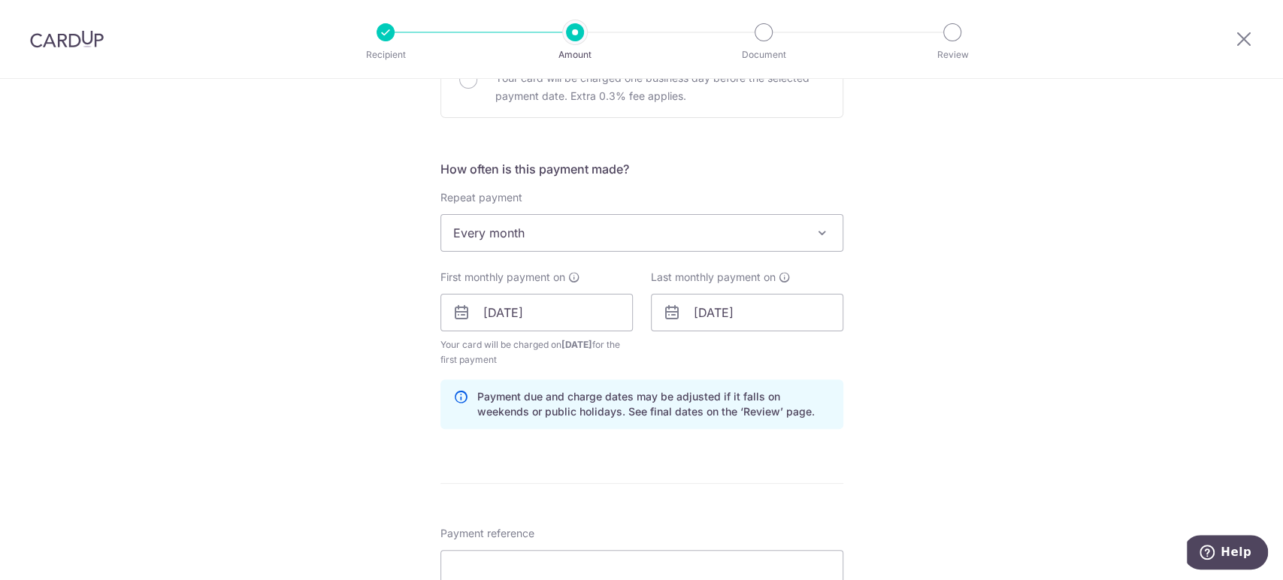
click at [285, 438] on div "Tell us more about your payment Enter payment amount SGD 340.00 340.00 Select C…" at bounding box center [641, 296] width 1283 height 1436
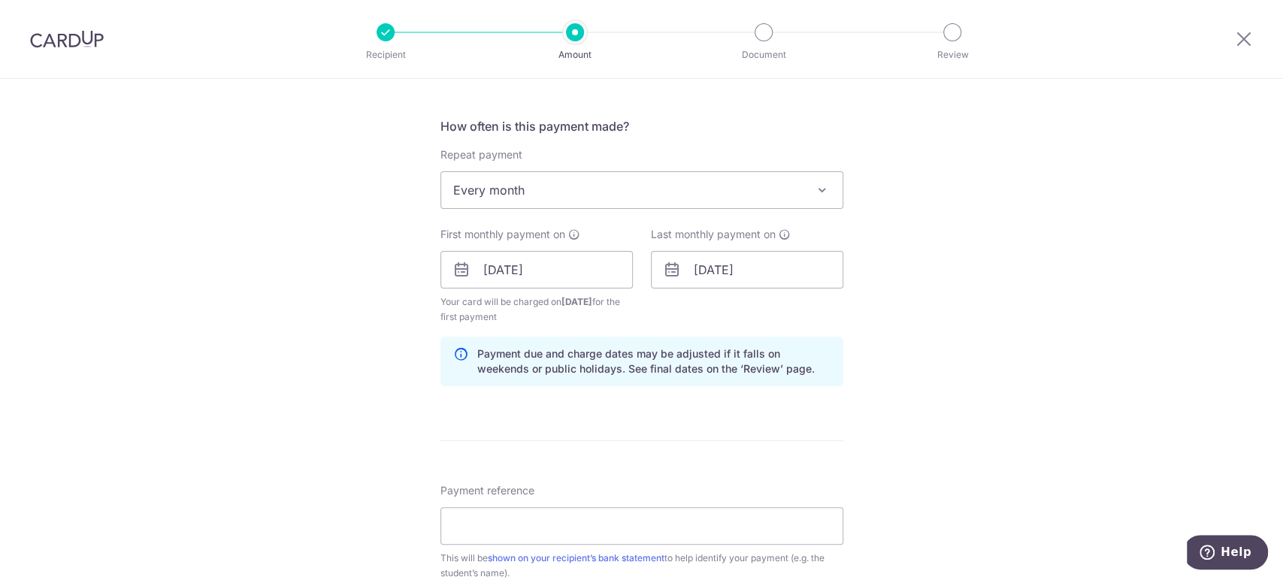
scroll to position [584, 0]
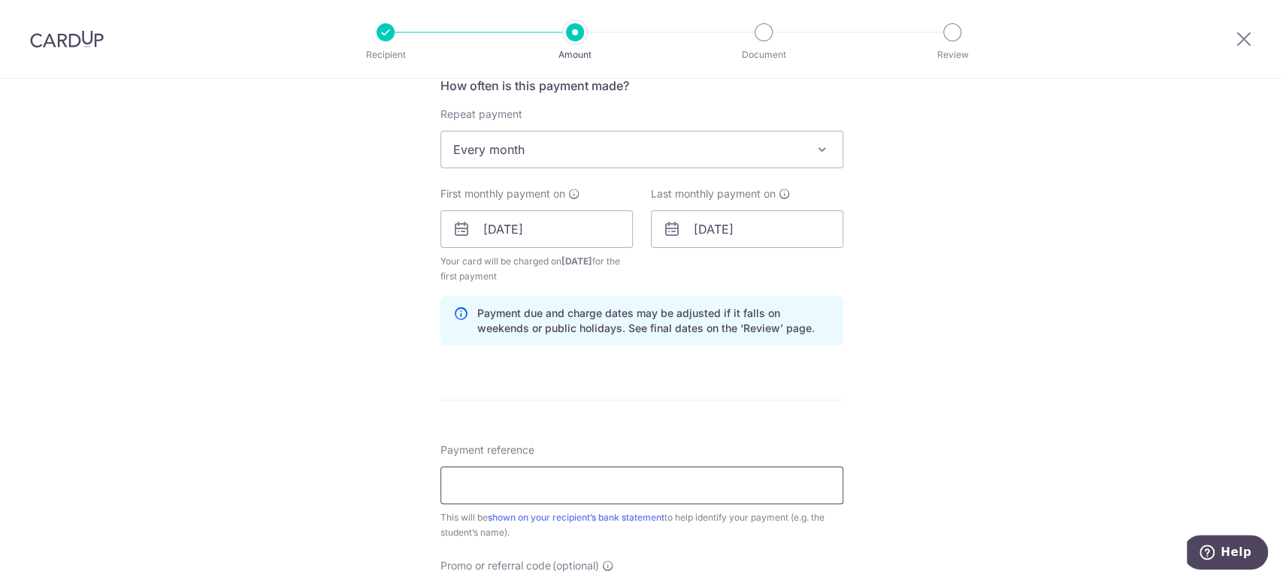
click at [529, 479] on input "Payment reference" at bounding box center [641, 486] width 403 height 38
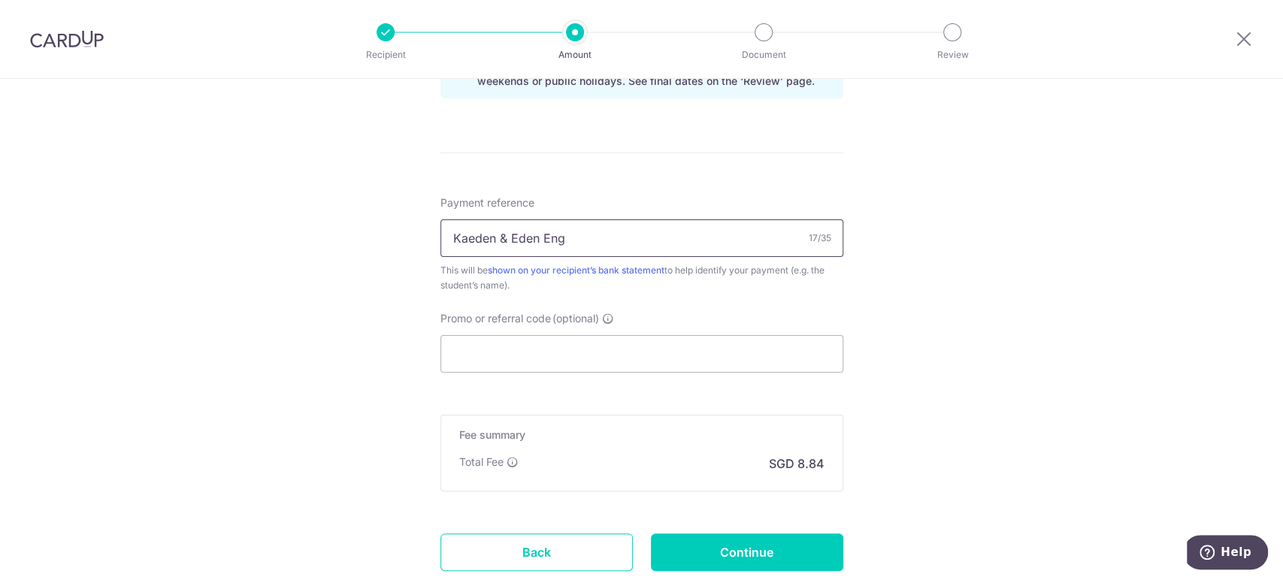
scroll to position [835, 0]
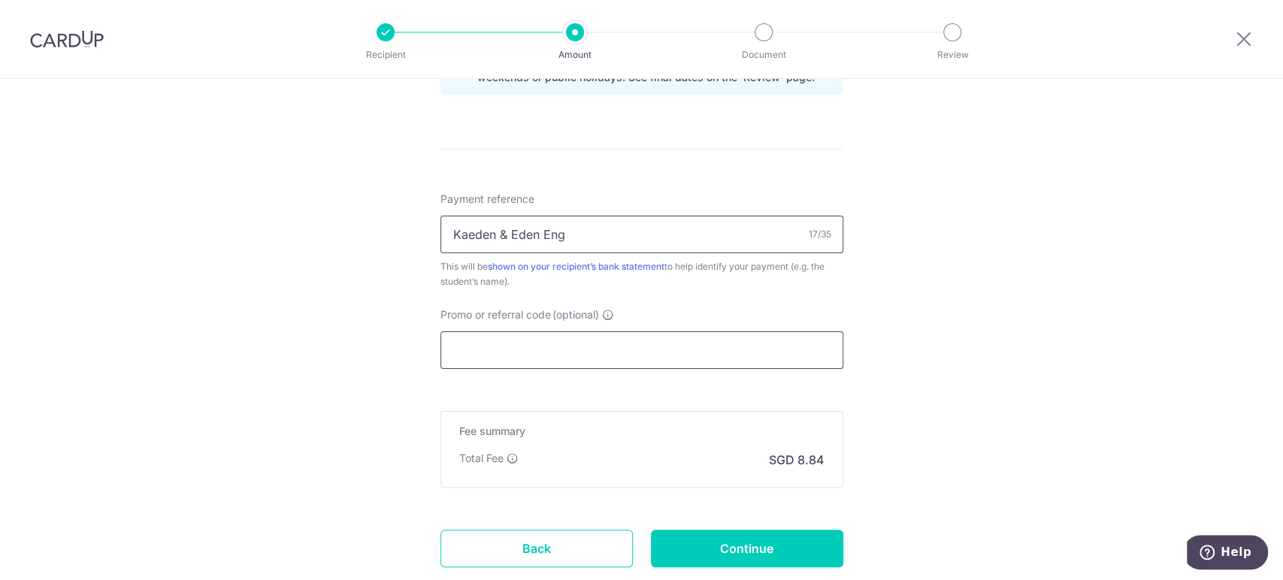
type input "Kaeden & Eden Eng"
drag, startPoint x: 521, startPoint y: 344, endPoint x: 528, endPoint y: 335, distance: 11.3
click at [522, 342] on input "Promo or referral code (optional)" at bounding box center [641, 350] width 403 height 38
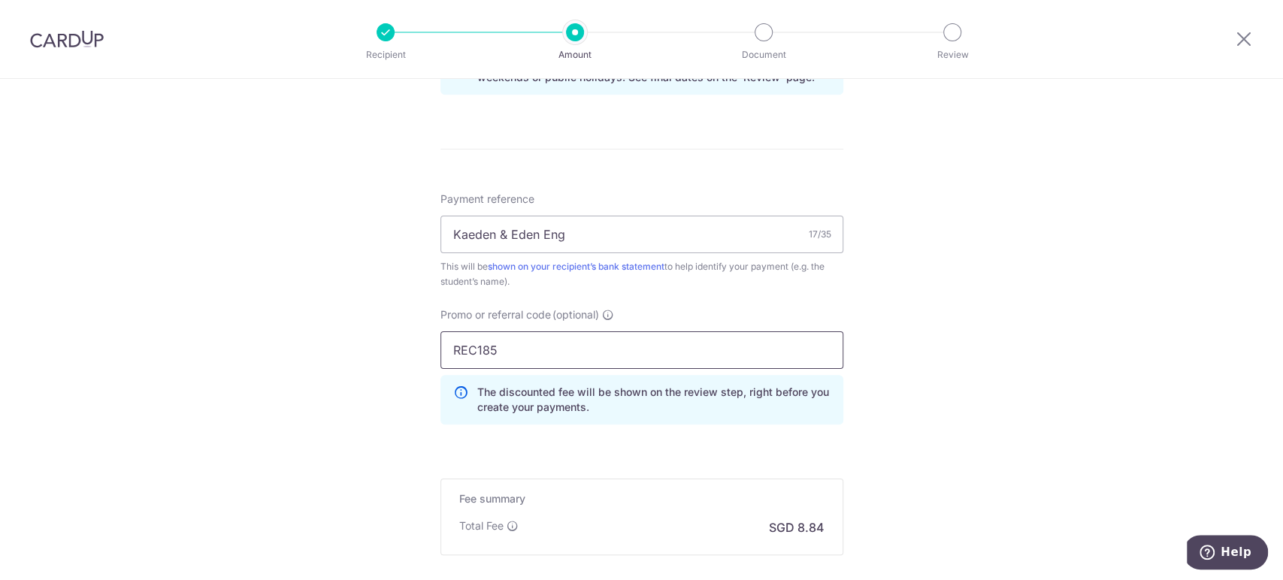
type input "REC185"
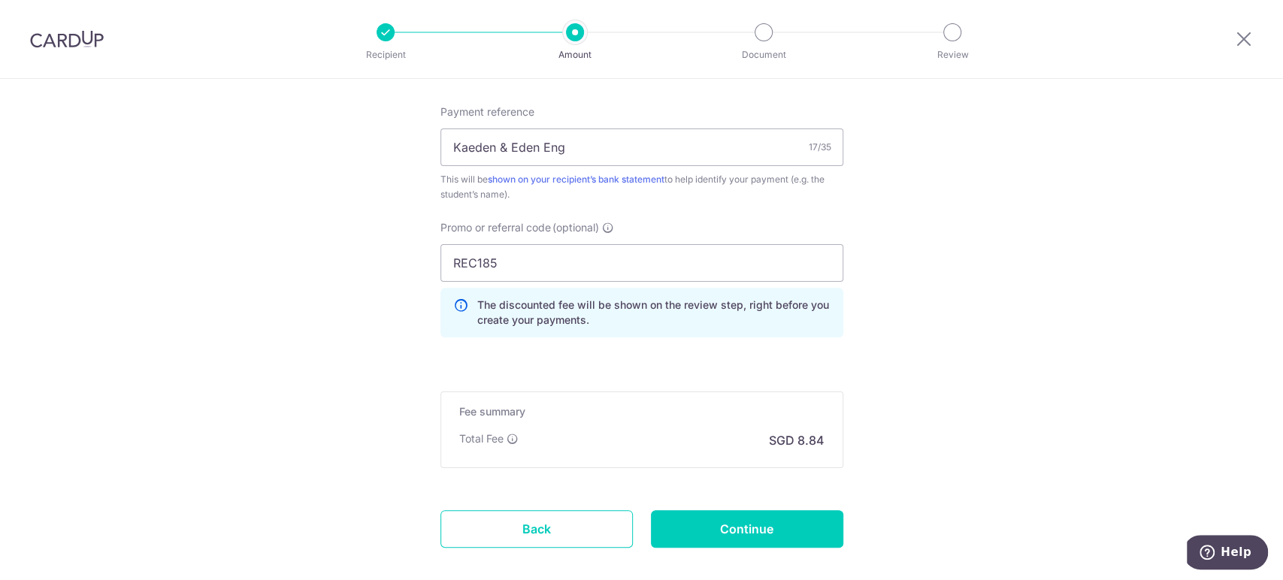
scroll to position [1000, 0]
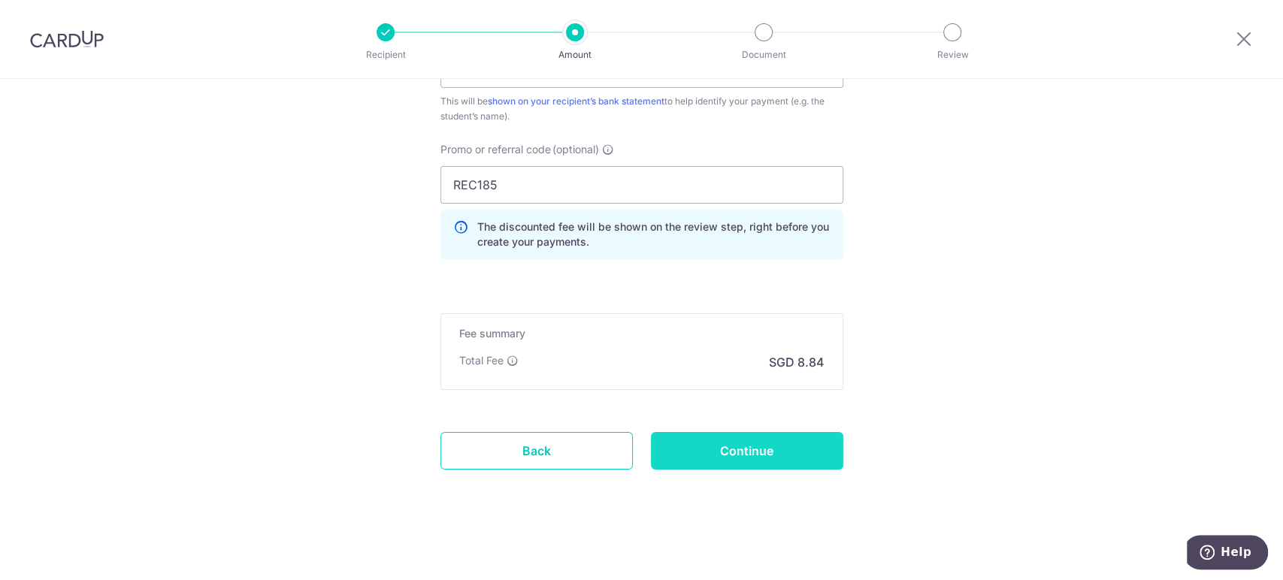
click at [763, 453] on input "Continue" at bounding box center [747, 451] width 192 height 38
type input "Create Schedule"
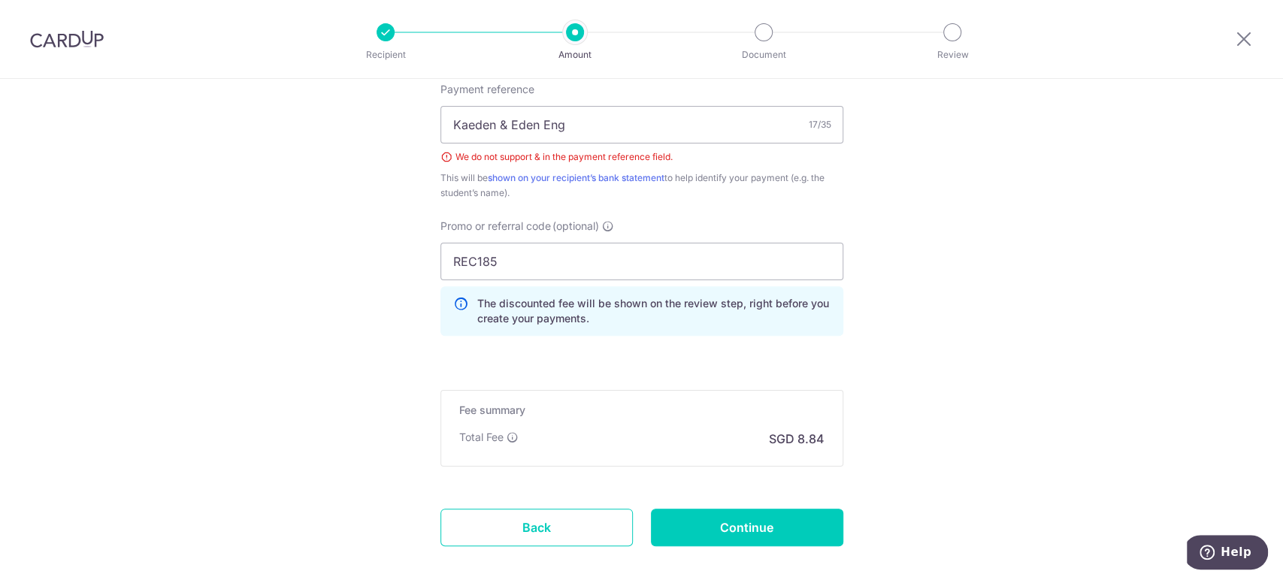
scroll to position [770, 0]
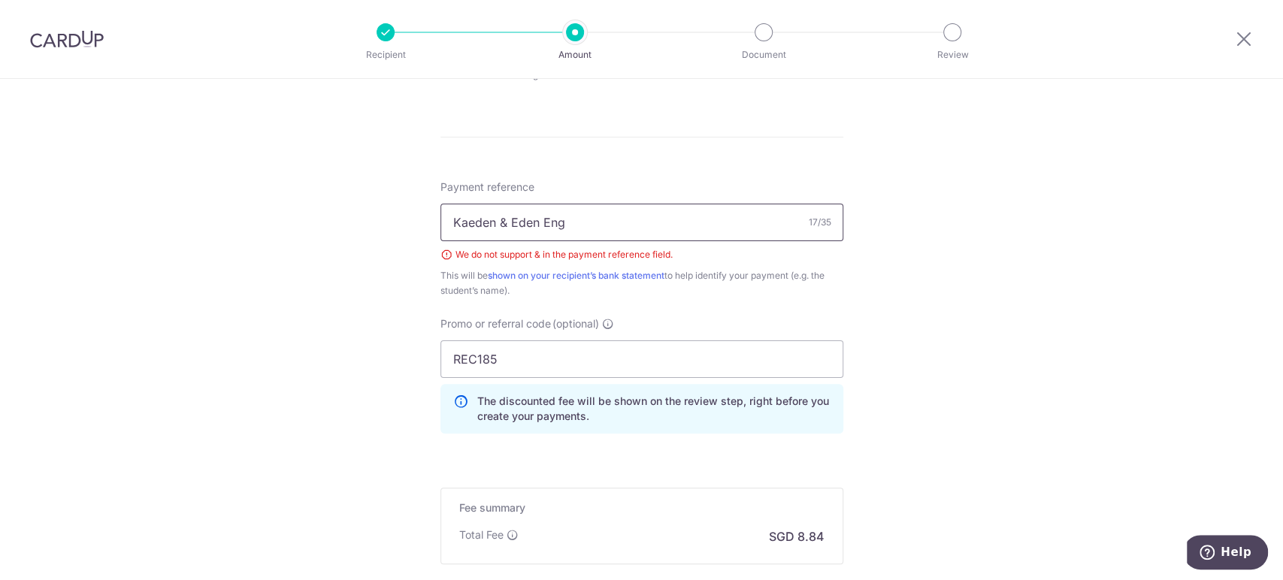
click at [497, 222] on input "Kaeden & Eden Eng" at bounding box center [641, 223] width 403 height 38
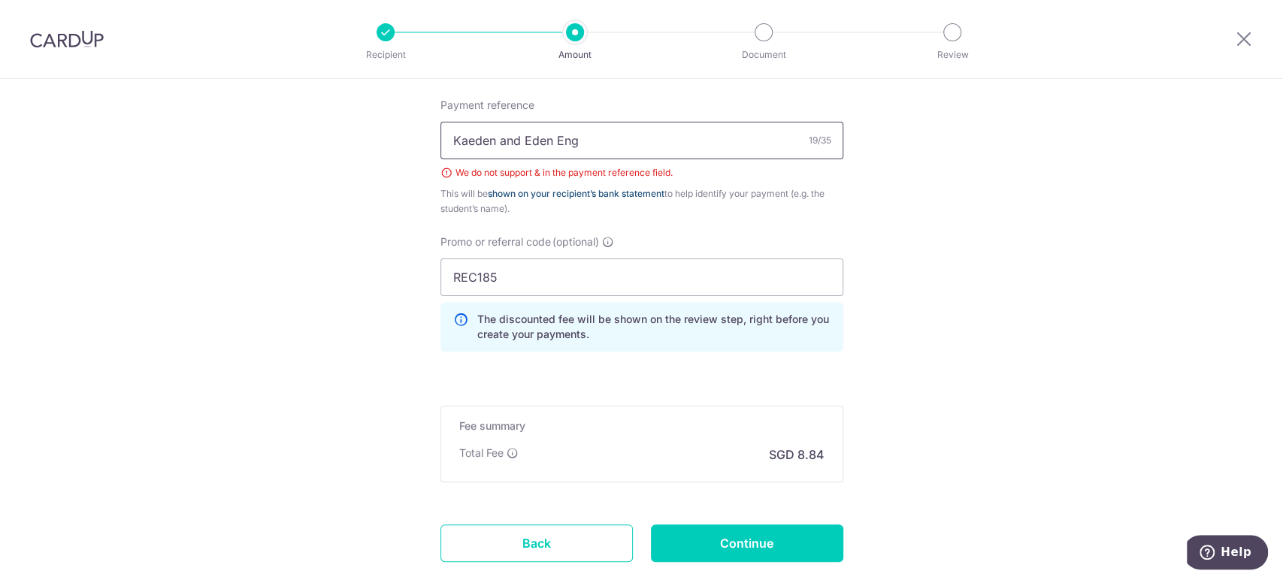
scroll to position [945, 0]
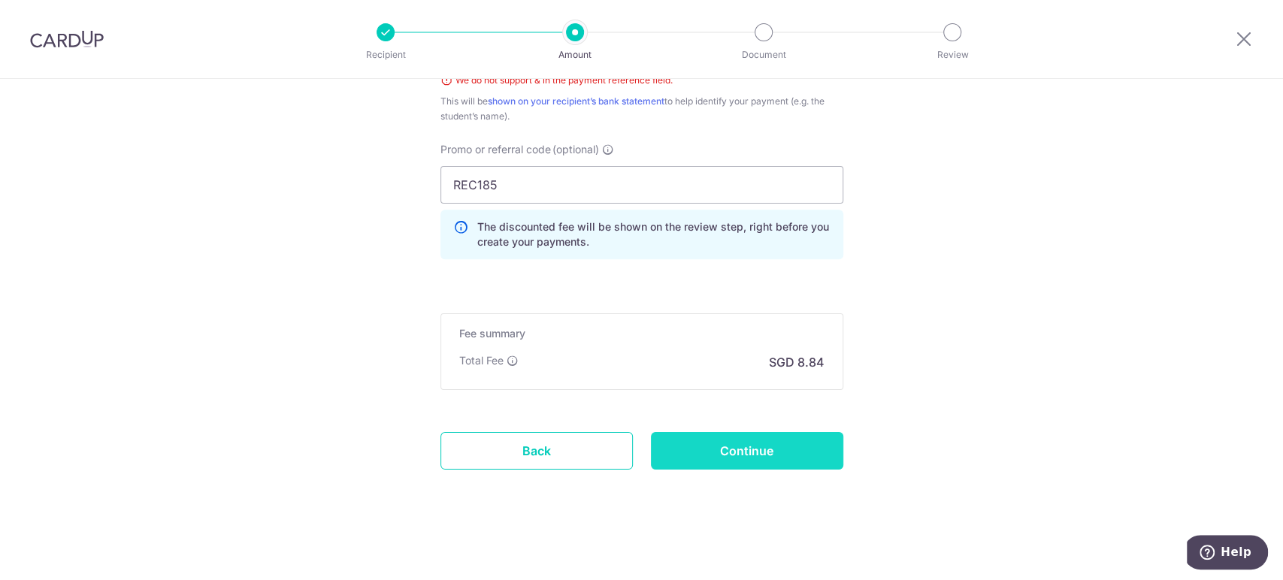
type input "Kaeden and Eden Eng"
click at [783, 448] on input "Continue" at bounding box center [747, 451] width 192 height 38
type input "Create Schedule"
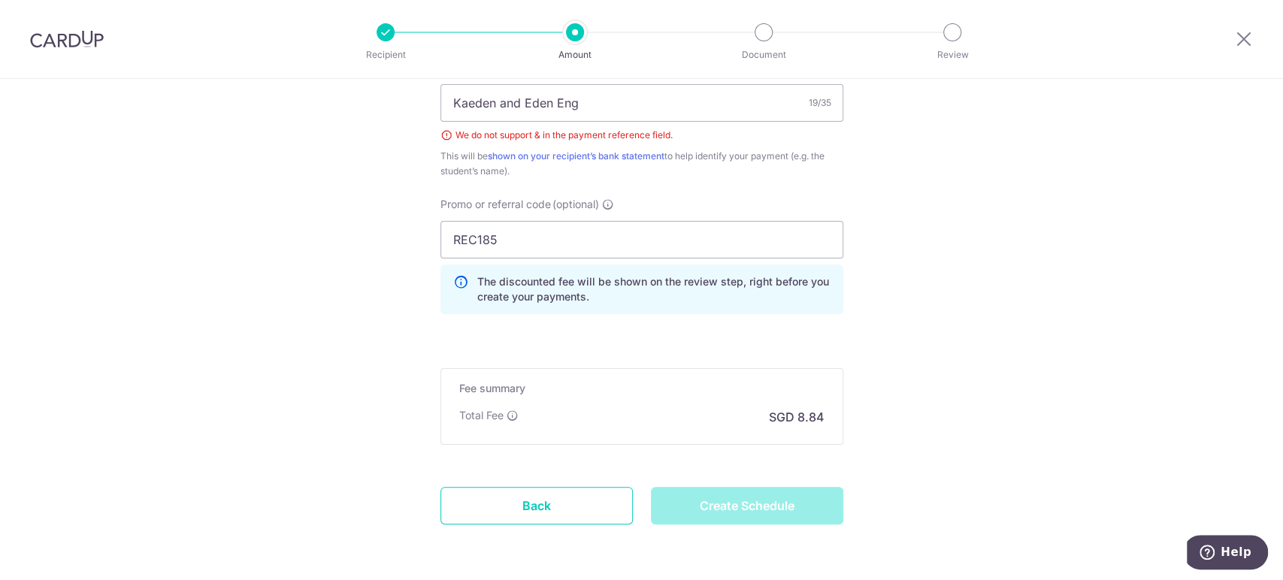
scroll to position [861, 0]
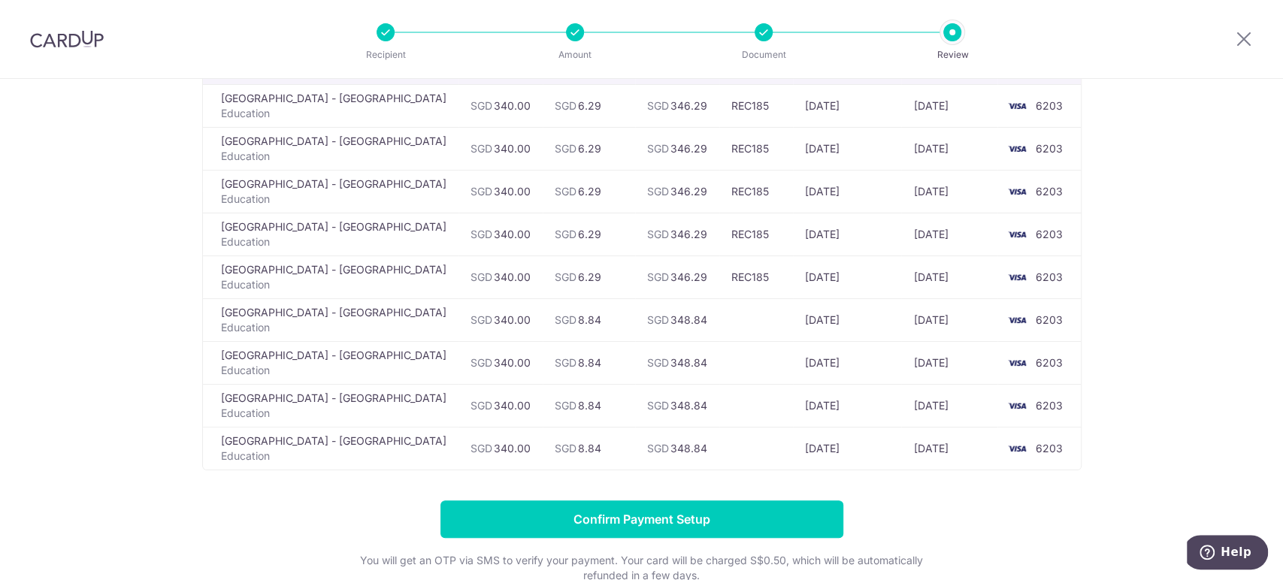
scroll to position [167, 0]
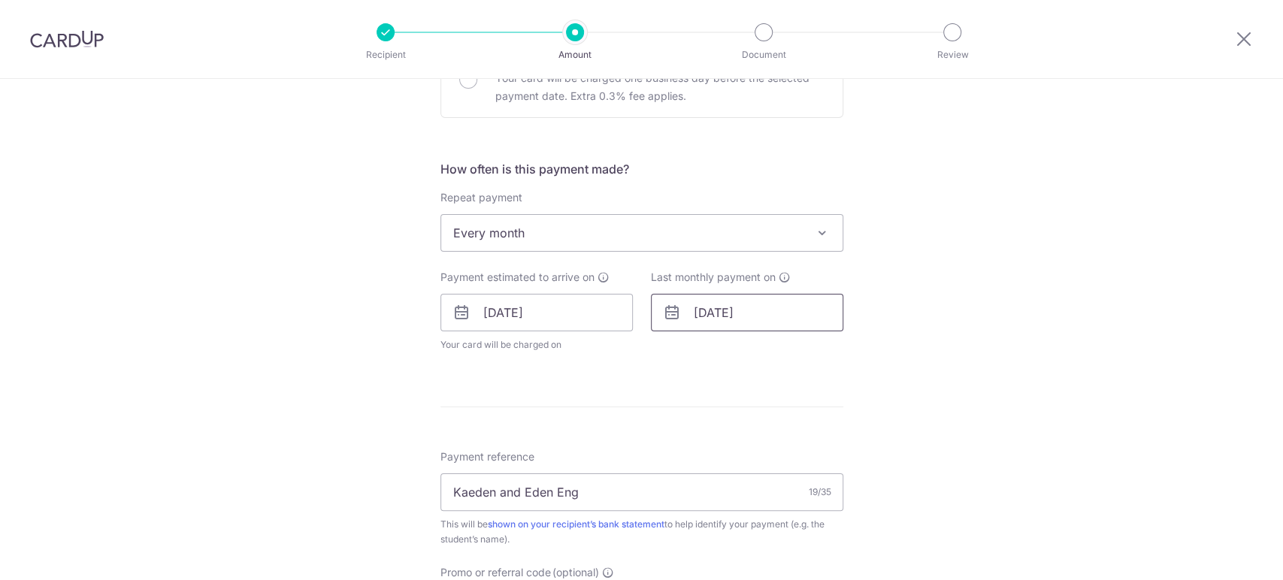
click at [716, 299] on input "[DATE]" at bounding box center [747, 313] width 192 height 38
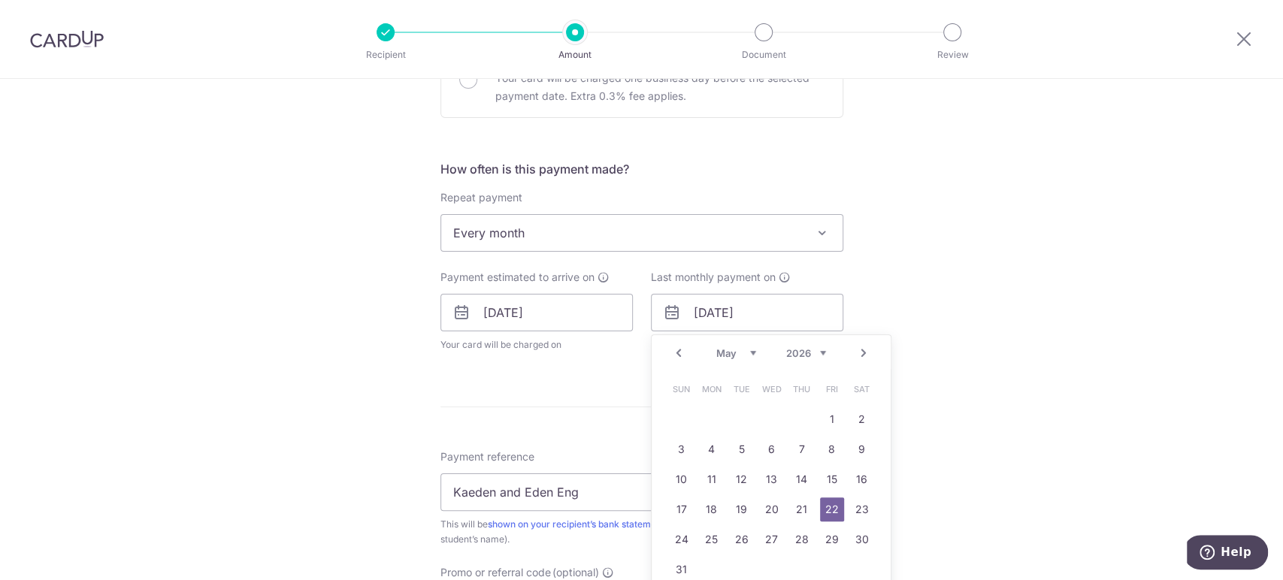
click at [673, 348] on link "Prev" at bounding box center [679, 353] width 18 height 18
click at [701, 504] on link "22" at bounding box center [712, 510] width 24 height 24
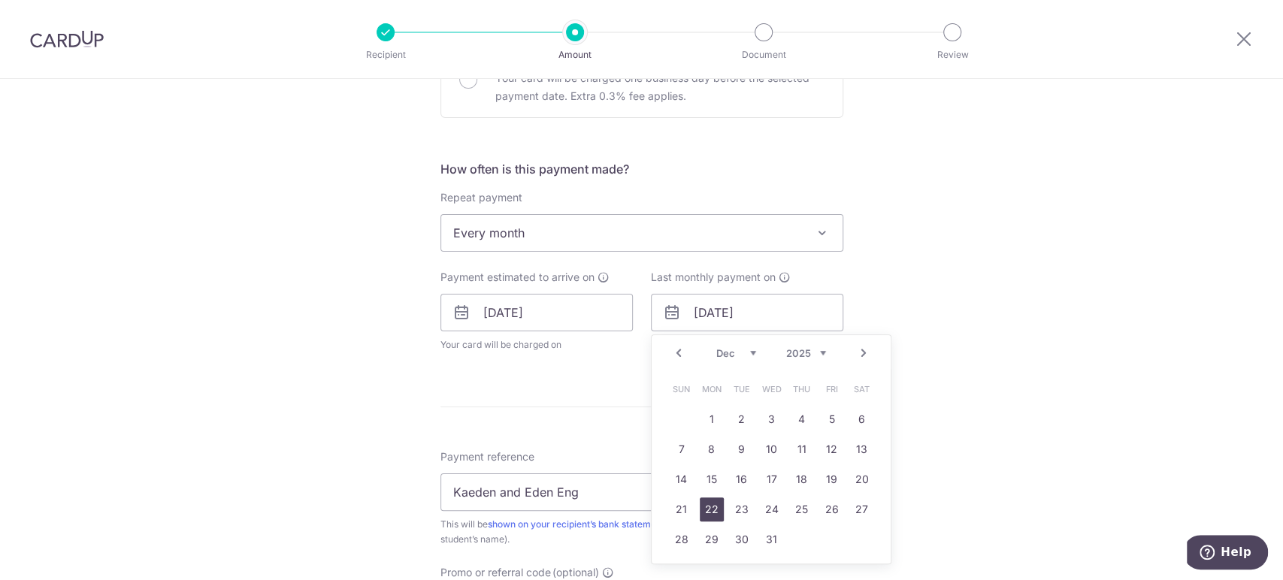
type input "22/12/2025"
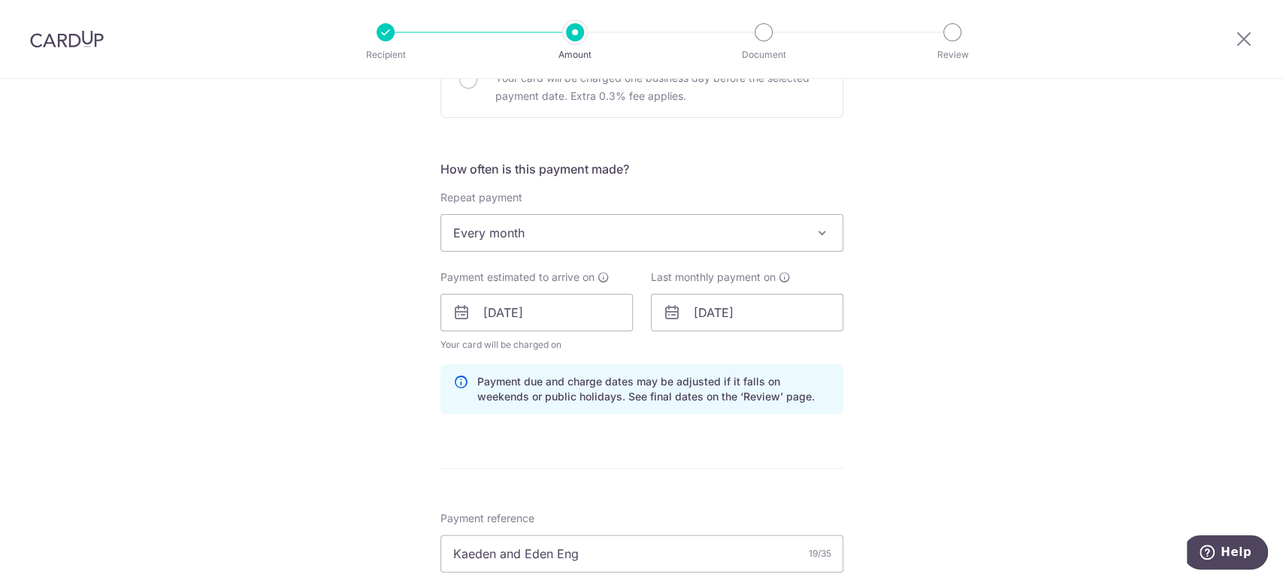
click at [910, 411] on div "Tell us more about your payment Enter payment amount SGD 340.00 340.00 Select C…" at bounding box center [641, 322] width 1283 height 1489
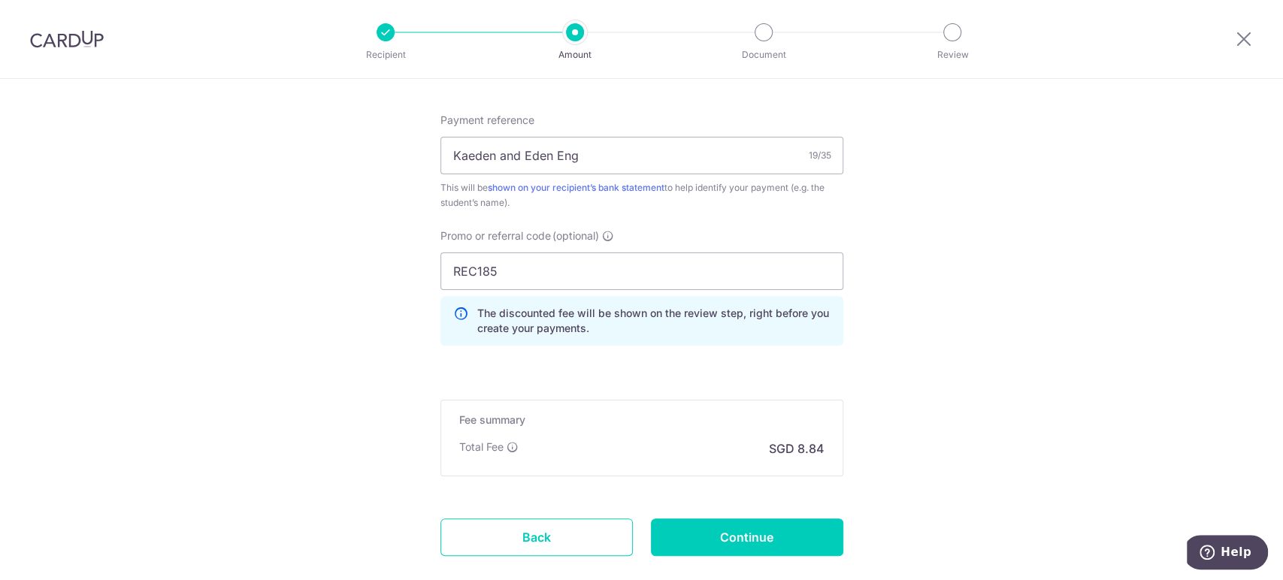
scroll to position [986, 0]
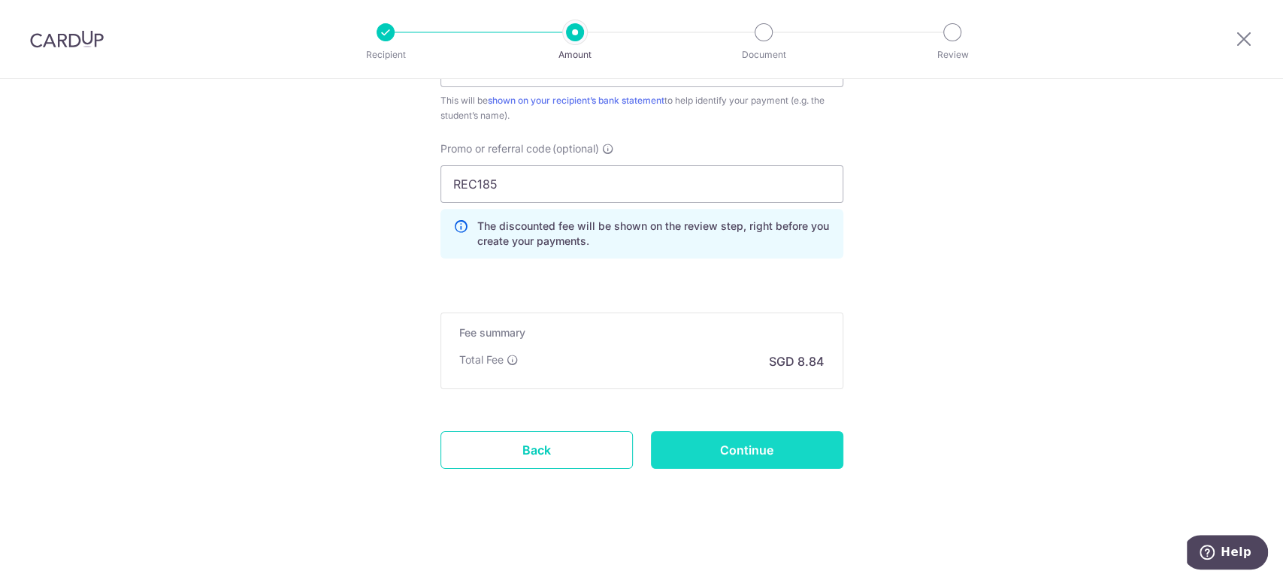
click at [771, 442] on input "Continue" at bounding box center [747, 450] width 192 height 38
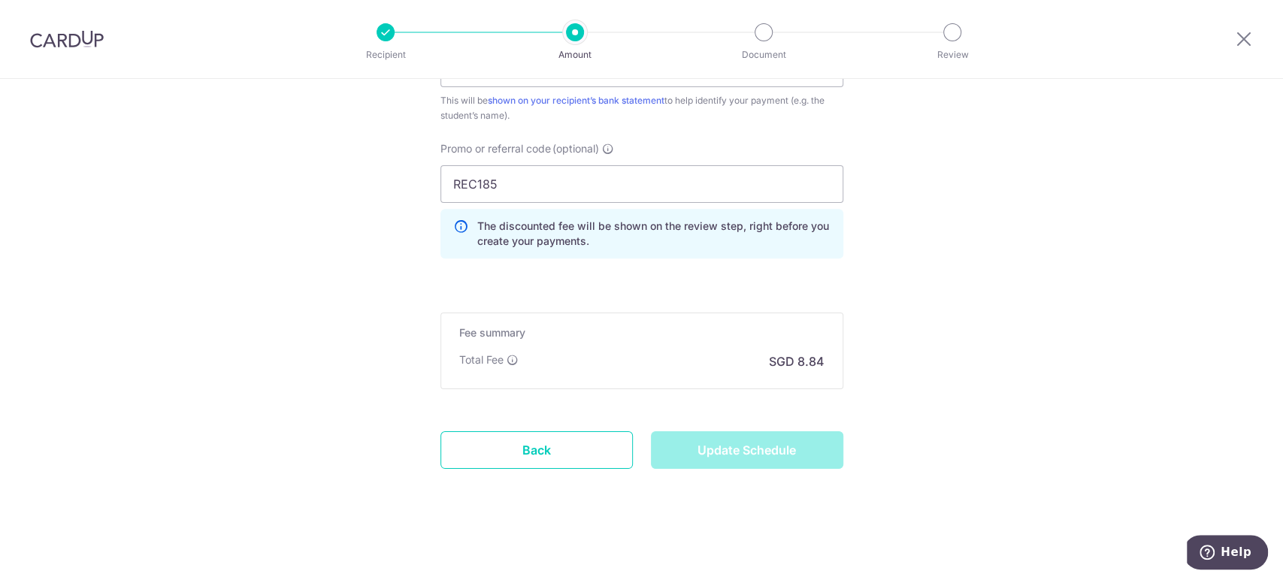
type input "Update Schedule"
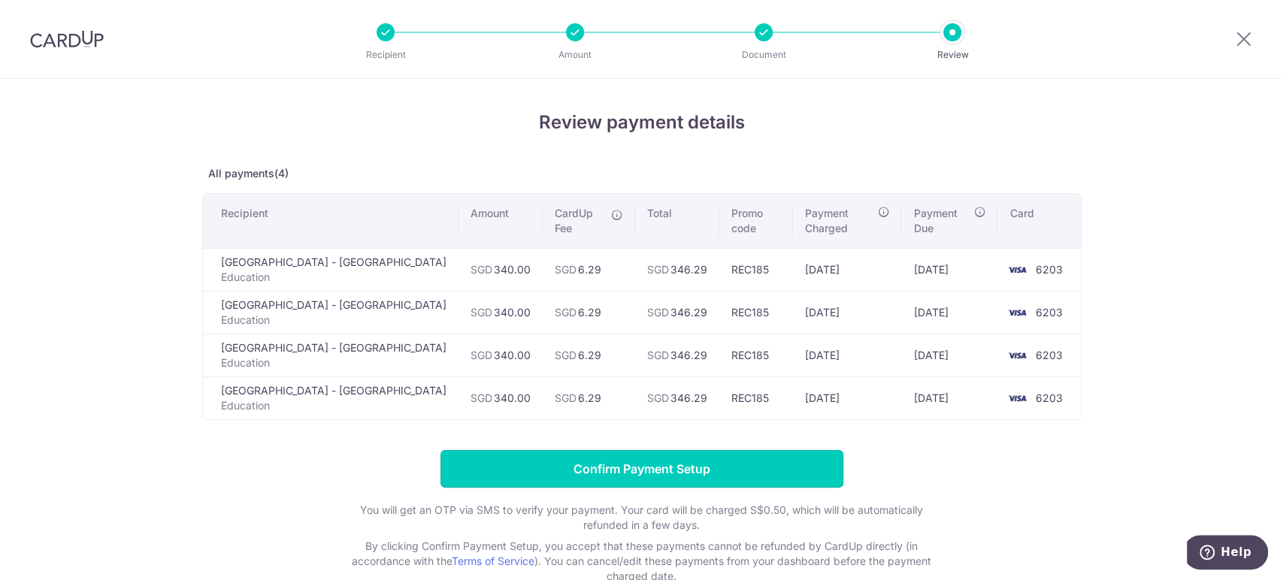
click at [731, 472] on input "Confirm Payment Setup" at bounding box center [641, 469] width 403 height 38
